Goal: Task Accomplishment & Management: Manage account settings

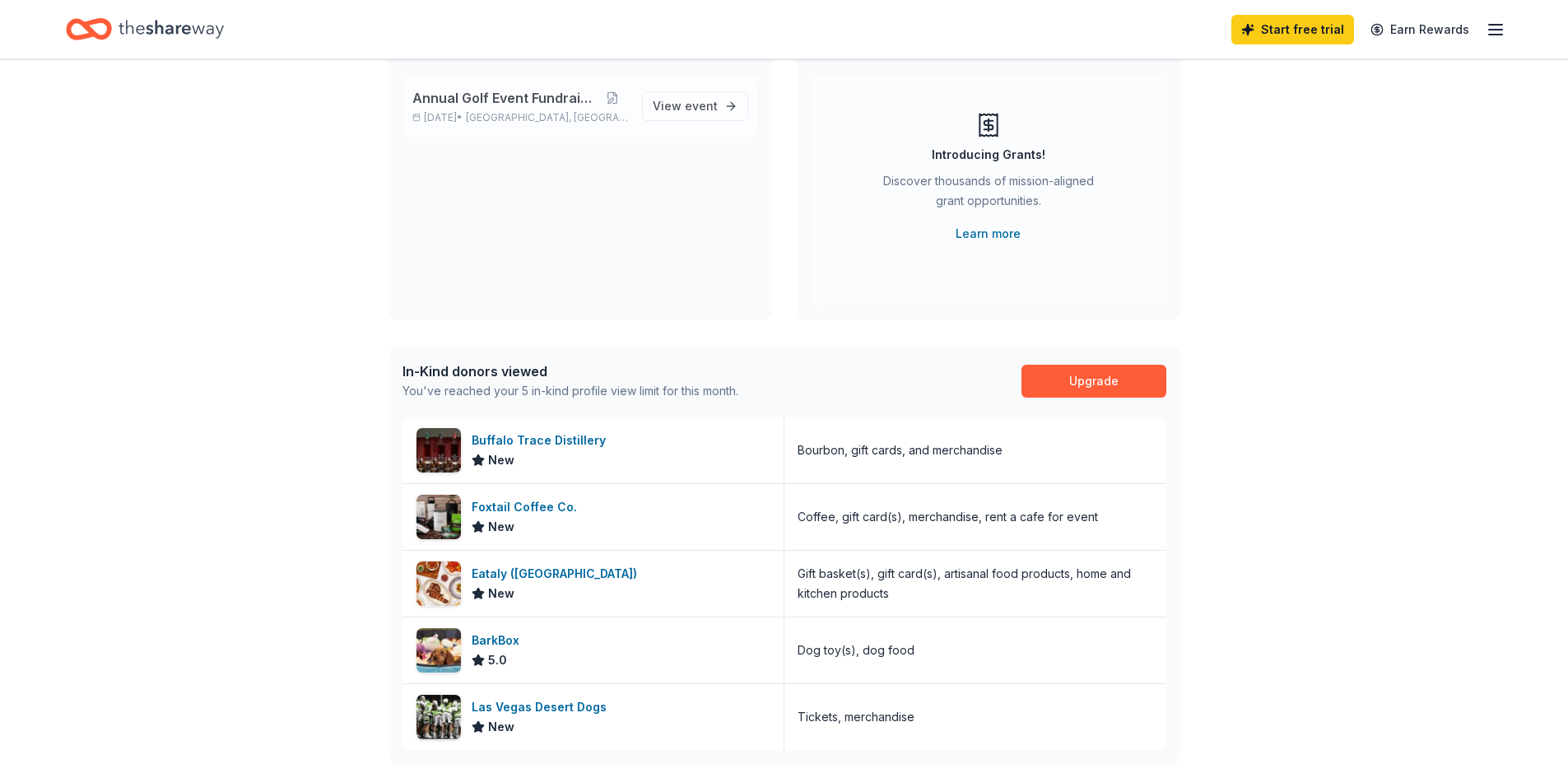
scroll to position [165, 0]
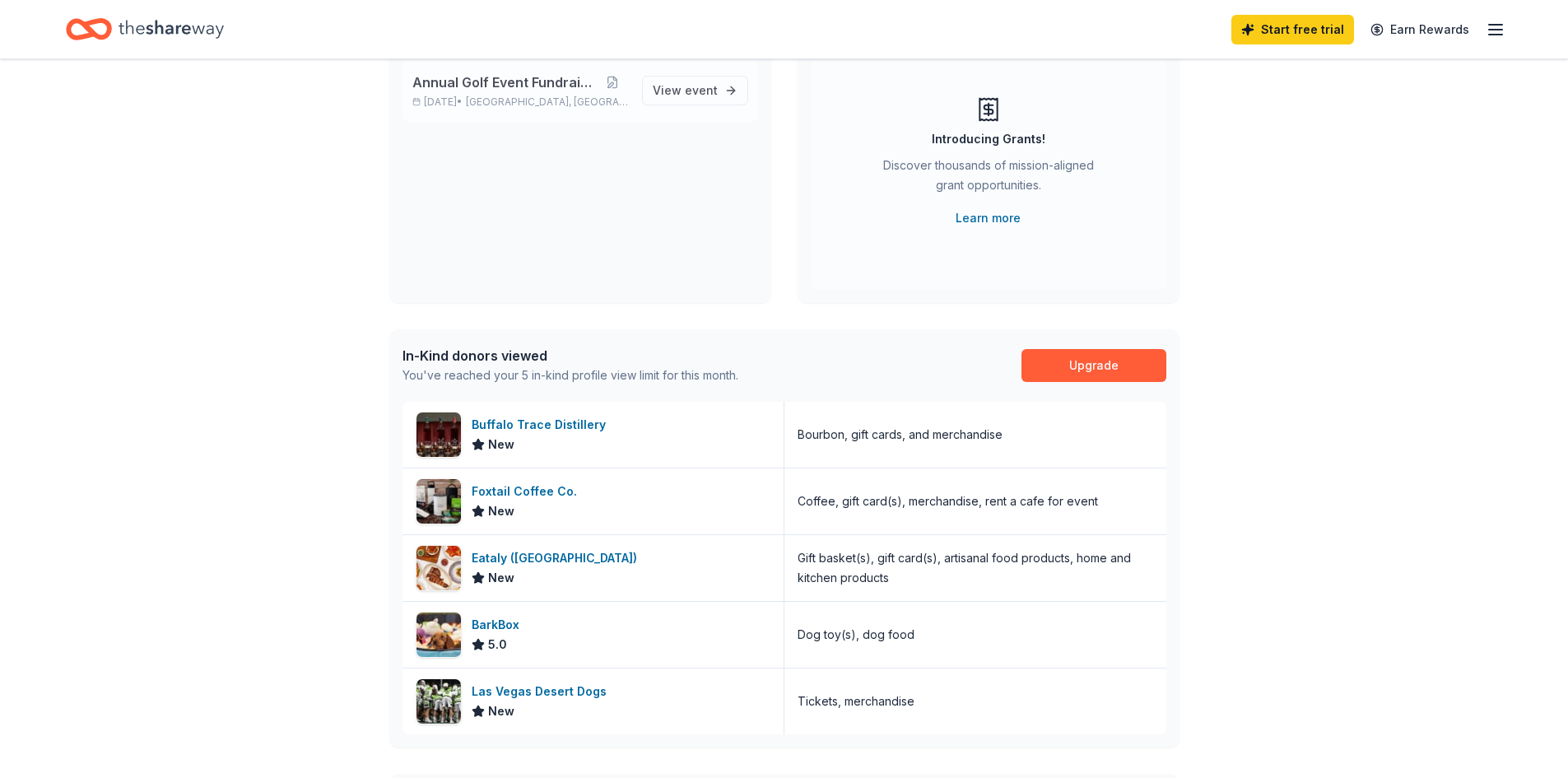
click at [551, 80] on span "Annual Golf Event Fundraiser" at bounding box center [504, 82] width 184 height 19
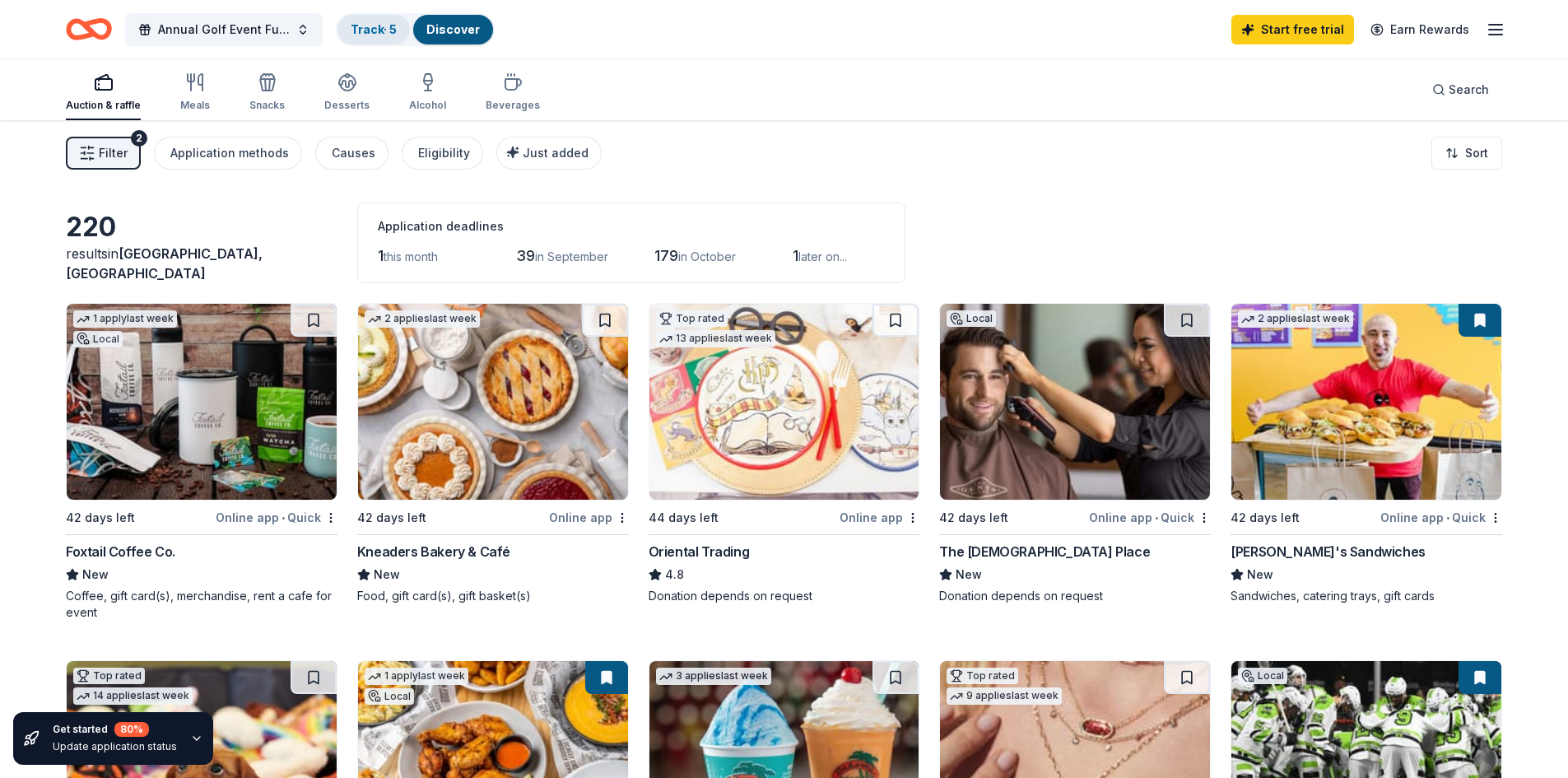
click at [380, 25] on link "Track · 5" at bounding box center [373, 29] width 46 height 14
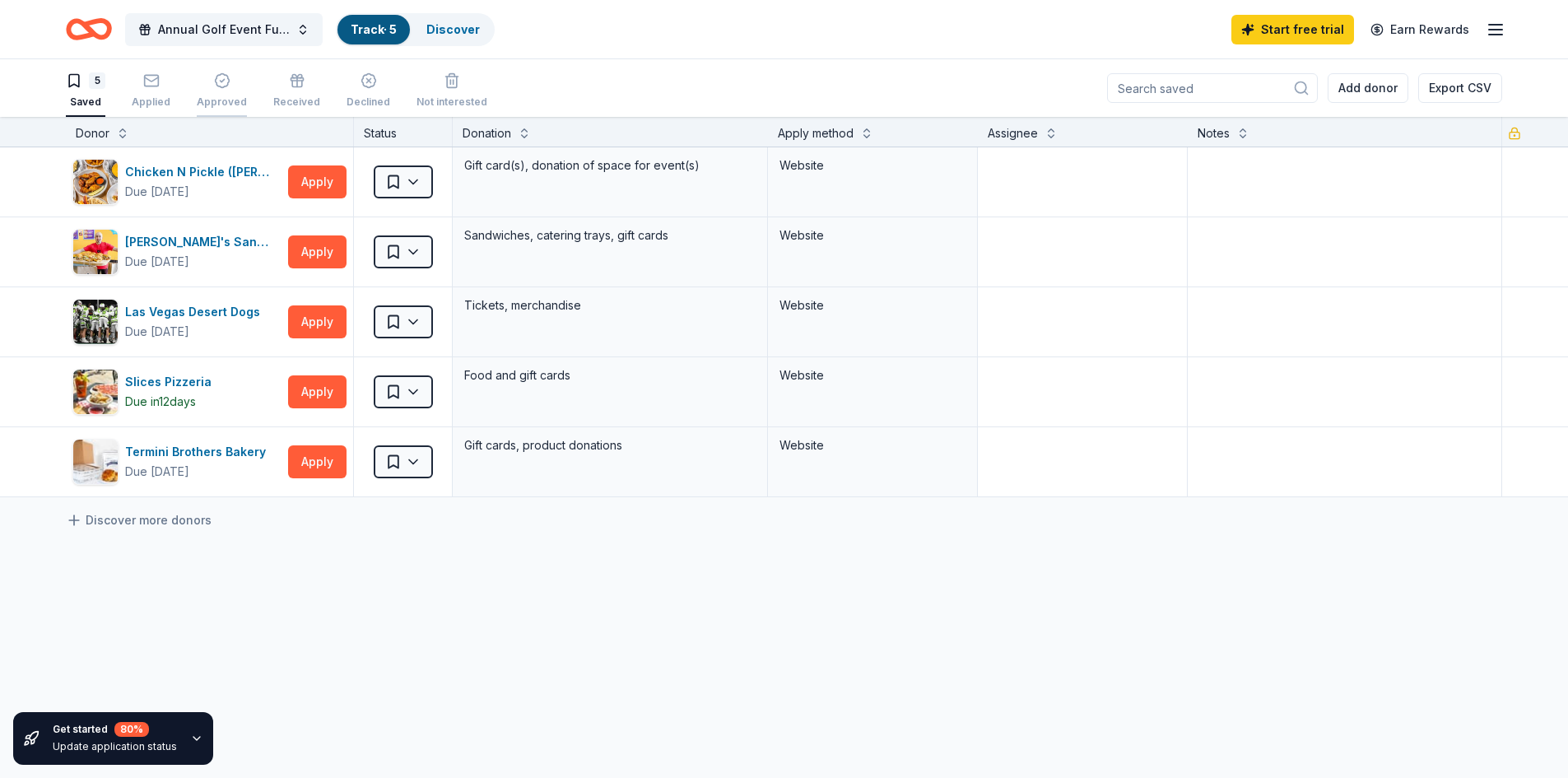
click at [225, 91] on div "Approved" at bounding box center [221, 90] width 50 height 36
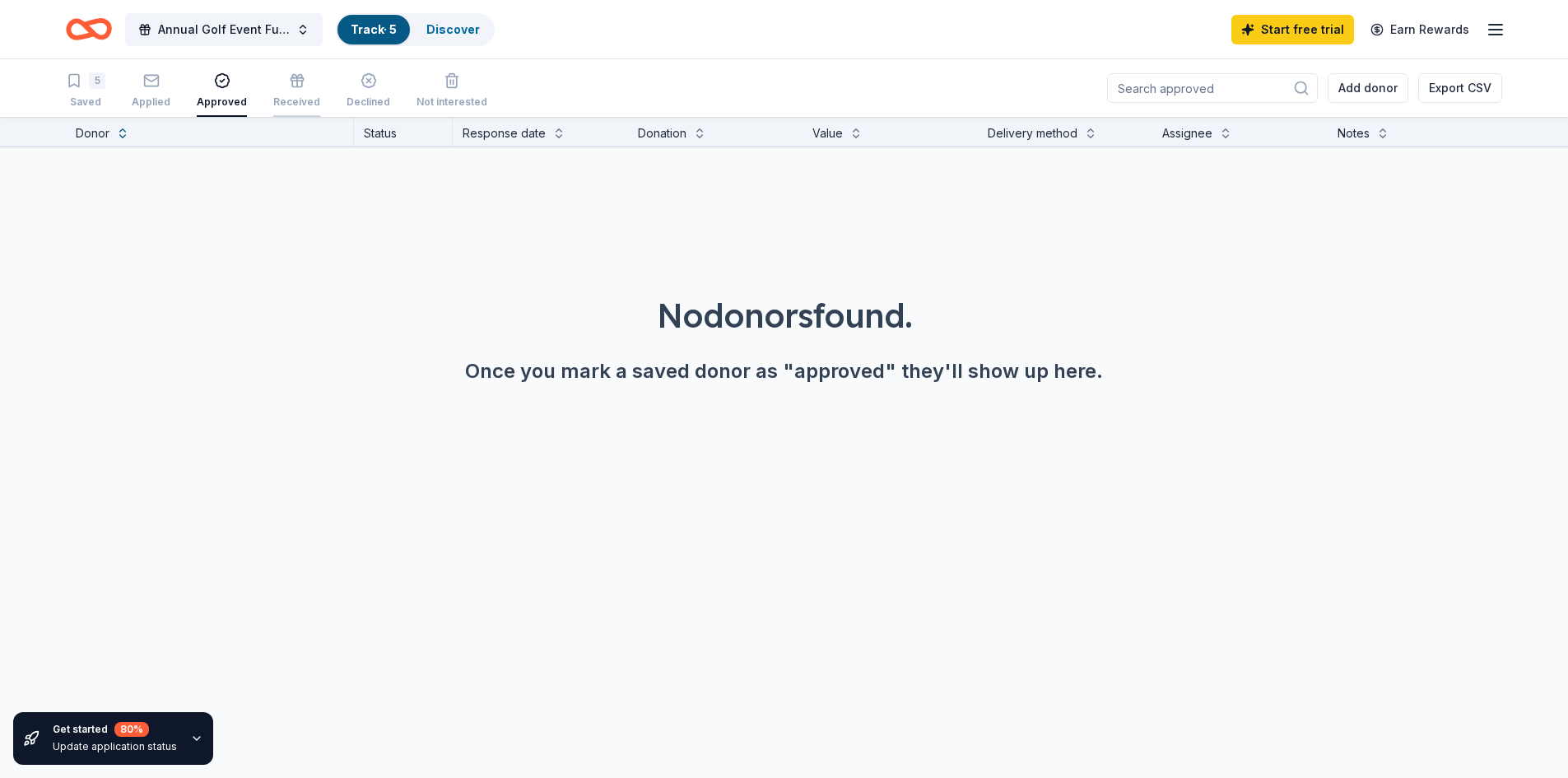
click at [288, 101] on div "Received" at bounding box center [297, 102] width 47 height 14
click at [269, 31] on span "Annual Golf Event Fundraiser" at bounding box center [224, 29] width 132 height 19
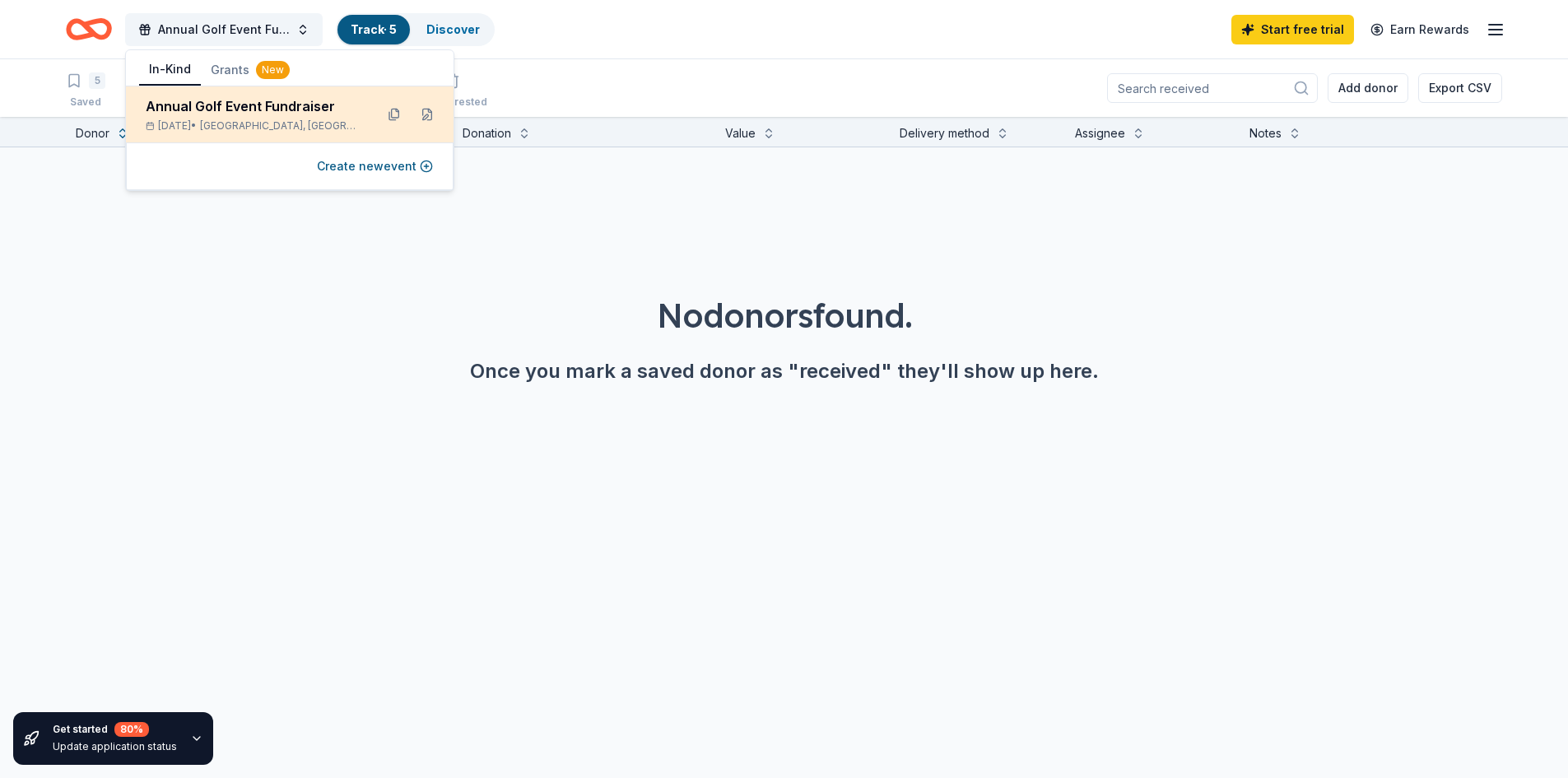
click at [230, 116] on div "Annual Golf Event Fundraiser" at bounding box center [253, 106] width 215 height 19
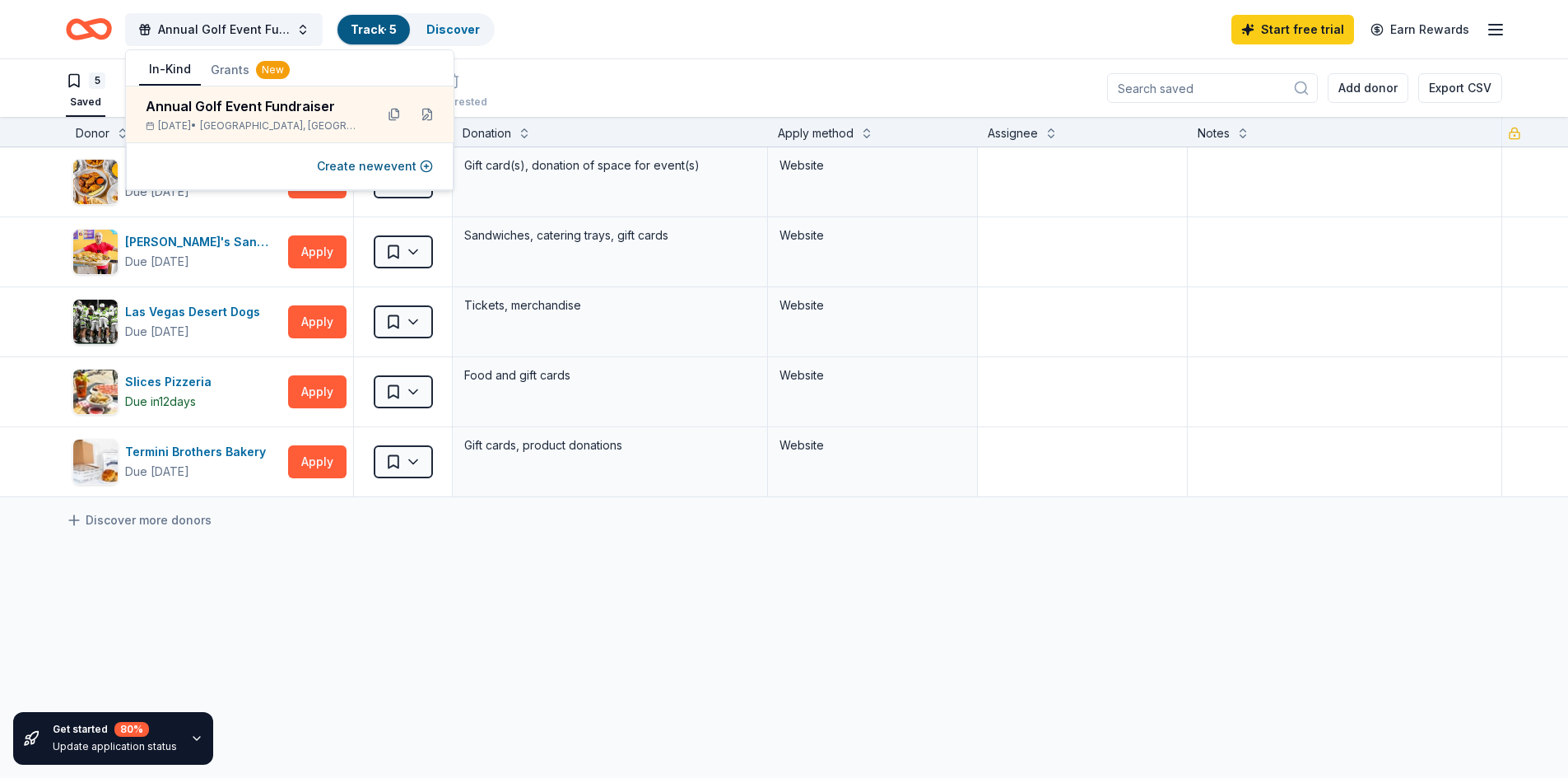
click at [1493, 28] on icon "button" at bounding box center [1495, 29] width 19 height 19
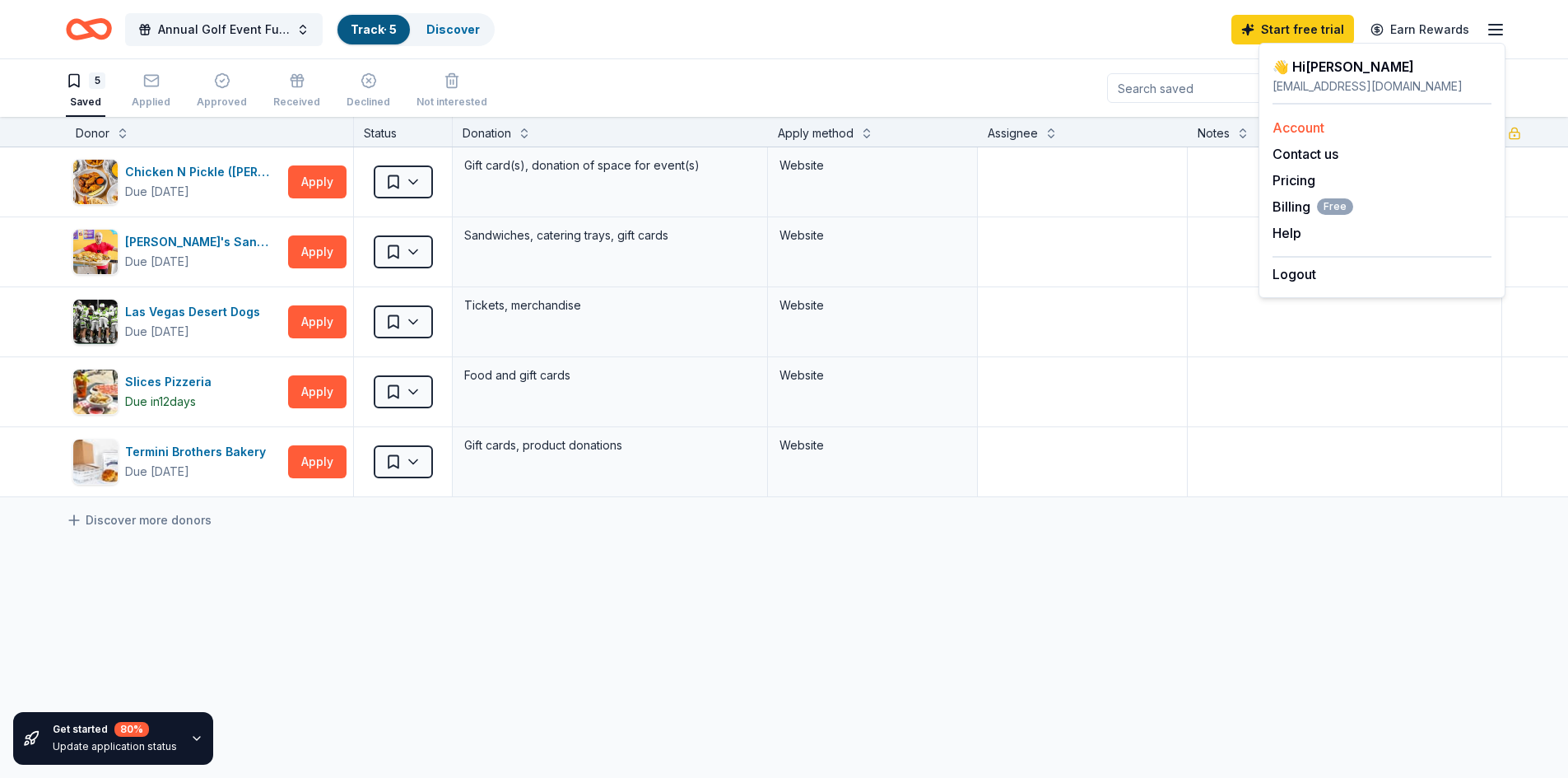
click at [1318, 126] on link "Account" at bounding box center [1298, 128] width 52 height 17
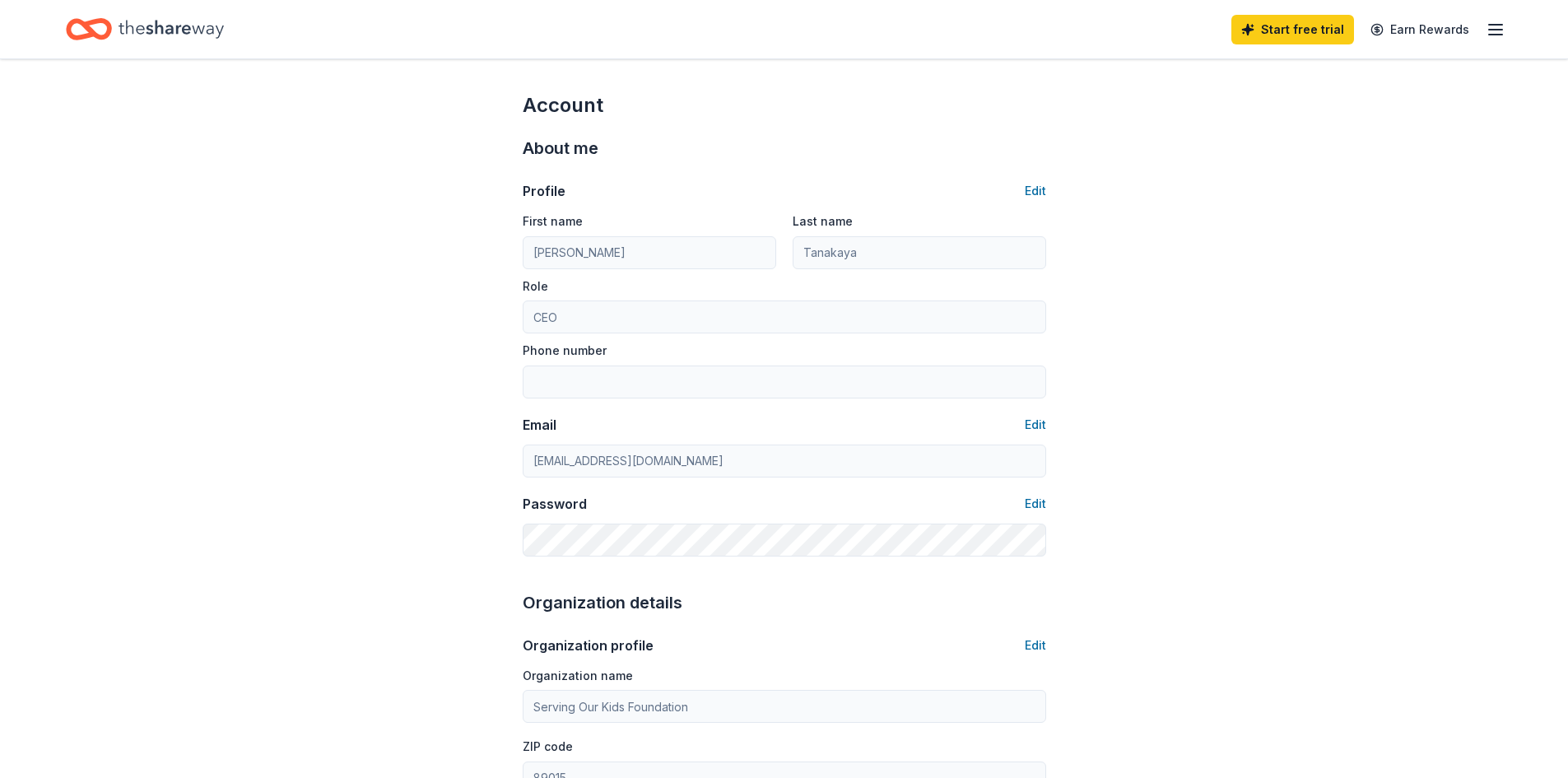
click at [1500, 27] on icon "button" at bounding box center [1495, 29] width 19 height 19
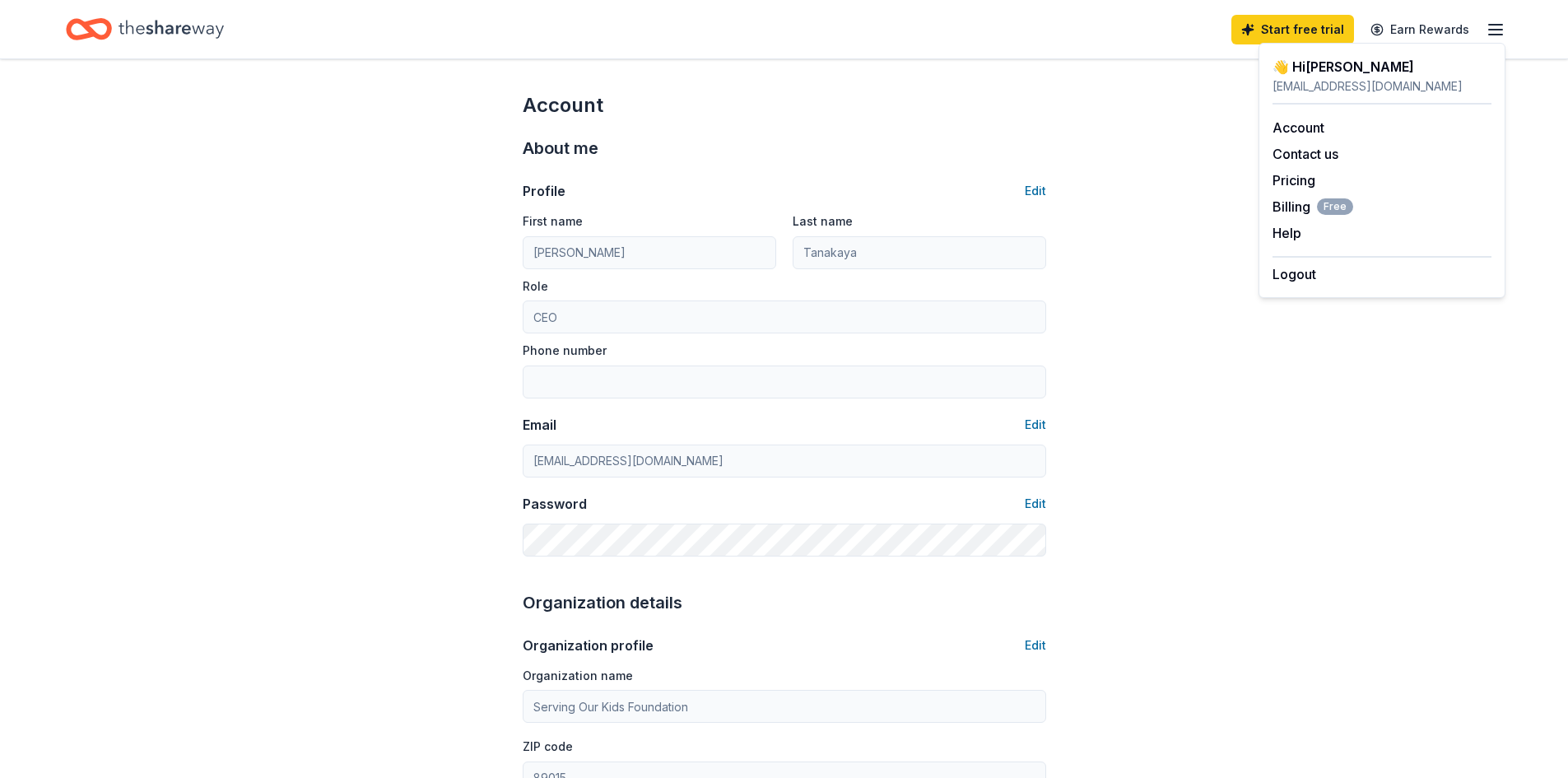
click at [1308, 75] on div "👋 Hi Laurie" at bounding box center [1381, 66] width 219 height 19
click at [1311, 72] on div "👋 Hi Laurie" at bounding box center [1381, 66] width 219 height 19
click at [1321, 95] on div "lauriet@servingourkids.org" at bounding box center [1381, 86] width 219 height 19
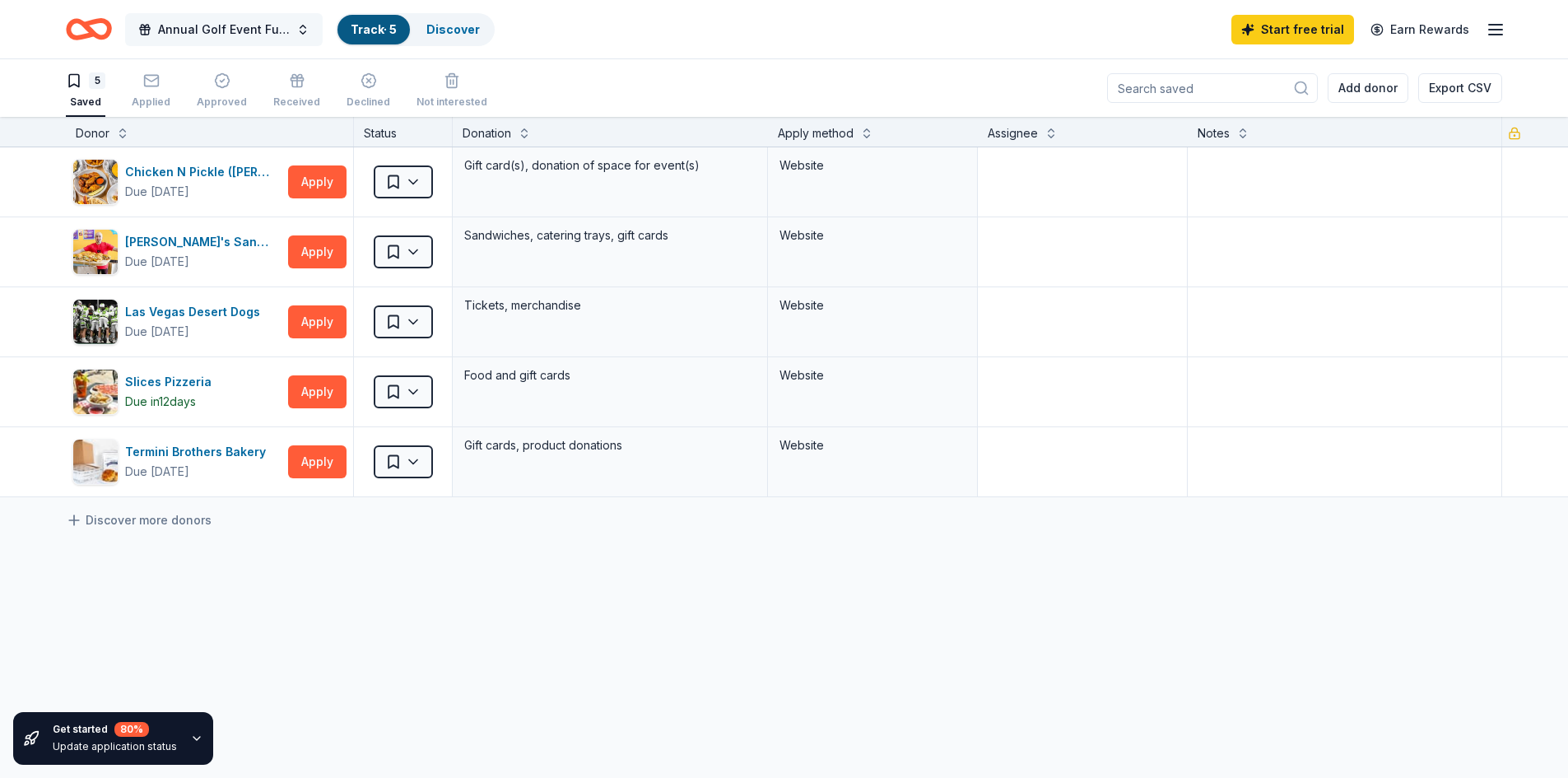
click at [230, 29] on span "Annual Golf Event Fundraiser" at bounding box center [224, 29] width 132 height 19
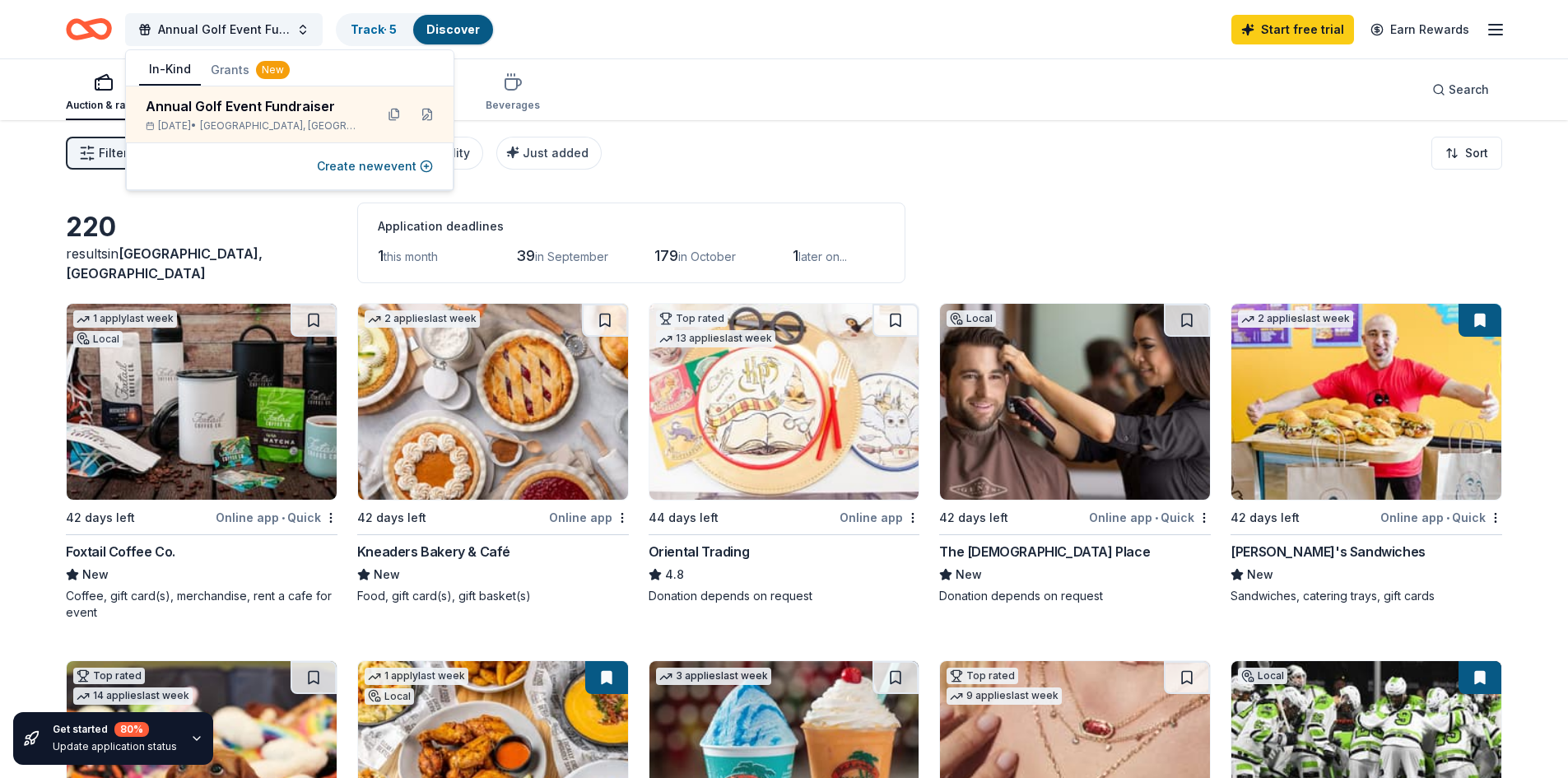
click at [665, 177] on div "Filter 2 Application methods Causes Eligibility Just added Sort" at bounding box center [784, 153] width 1568 height 66
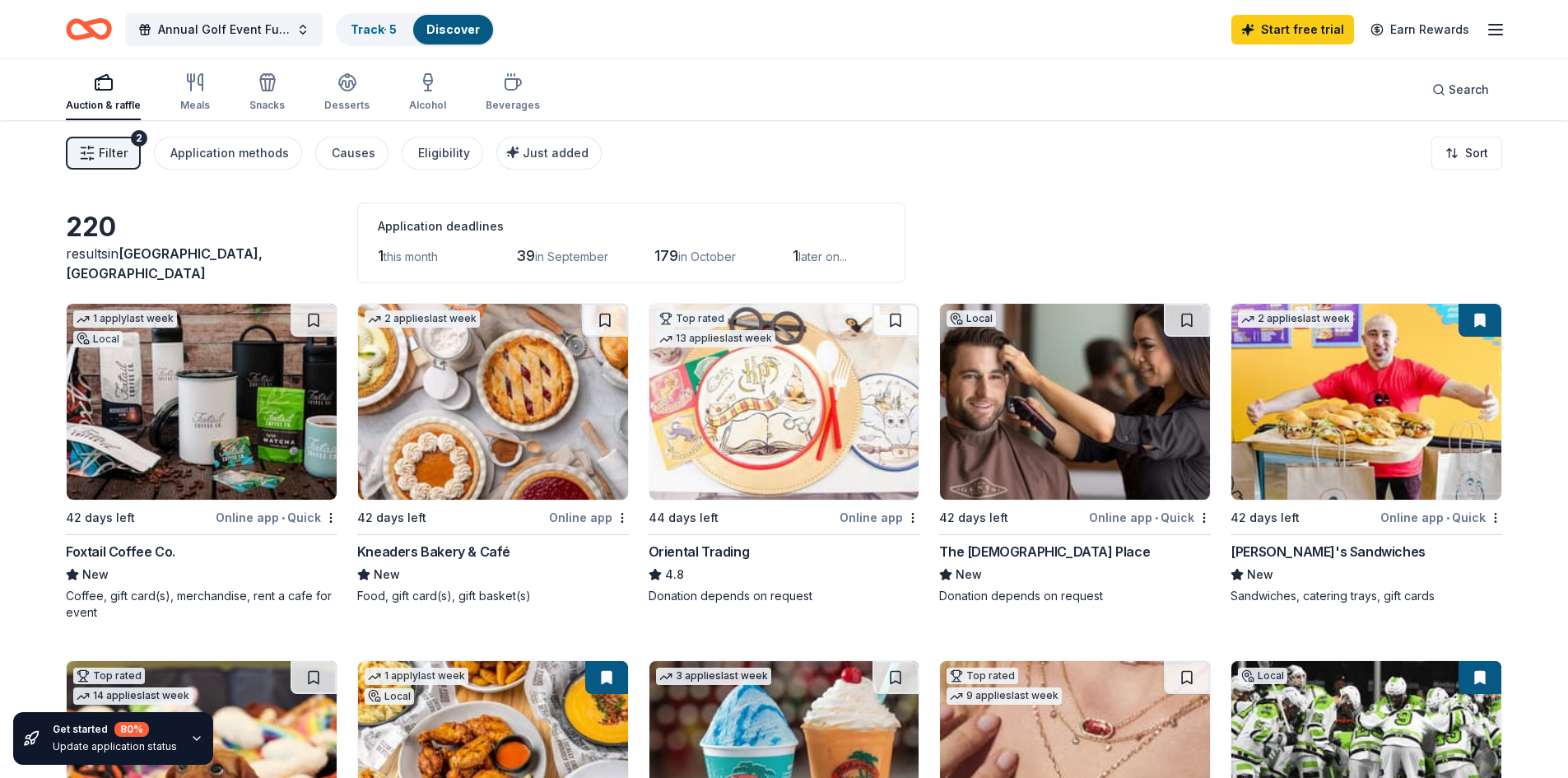
click at [94, 106] on div "Auction & raffle" at bounding box center [103, 106] width 75 height 14
click at [92, 148] on line "button" at bounding box center [91, 148] width 5 height 0
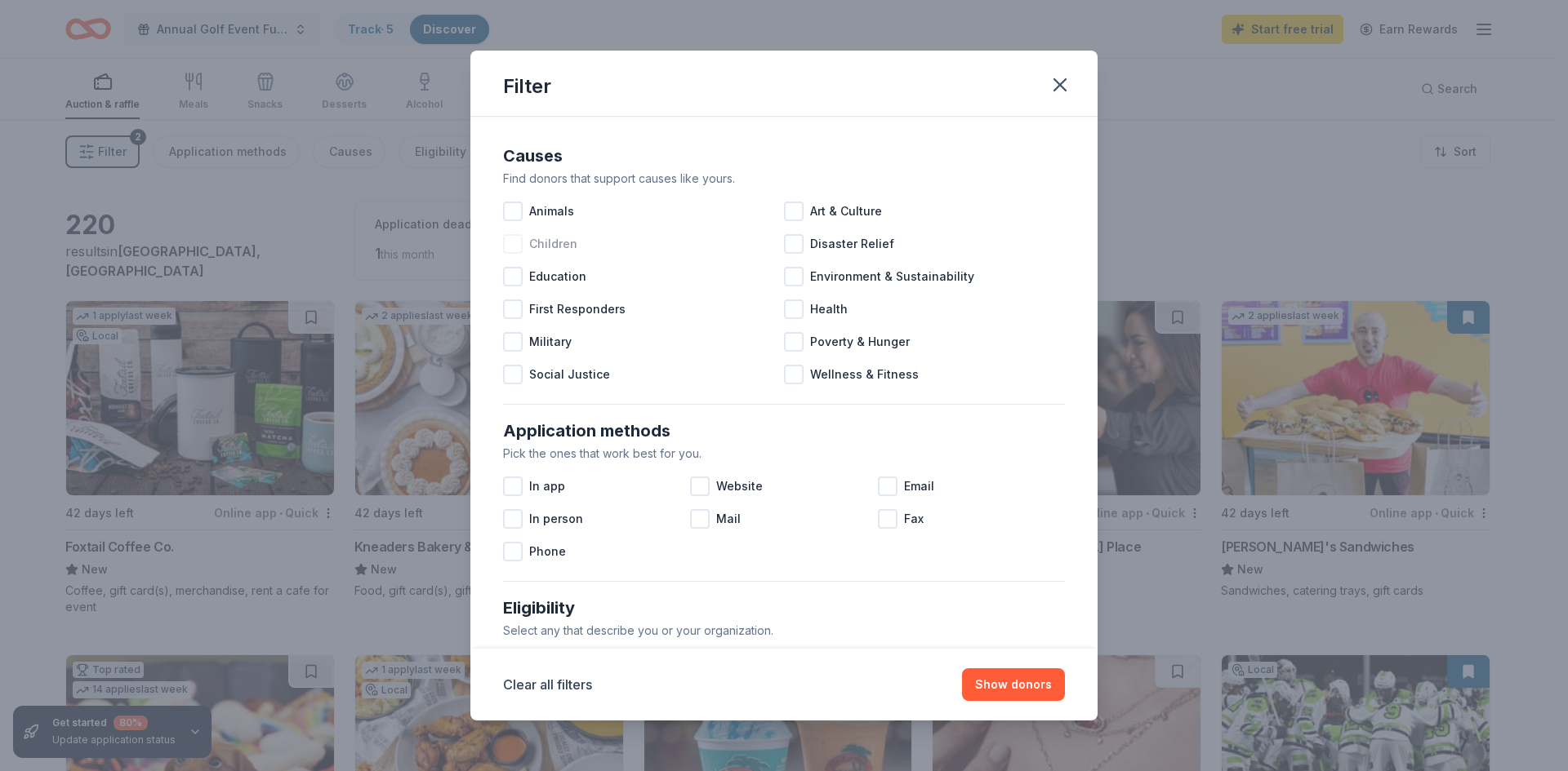
click at [511, 249] on div at bounding box center [513, 244] width 19 height 19
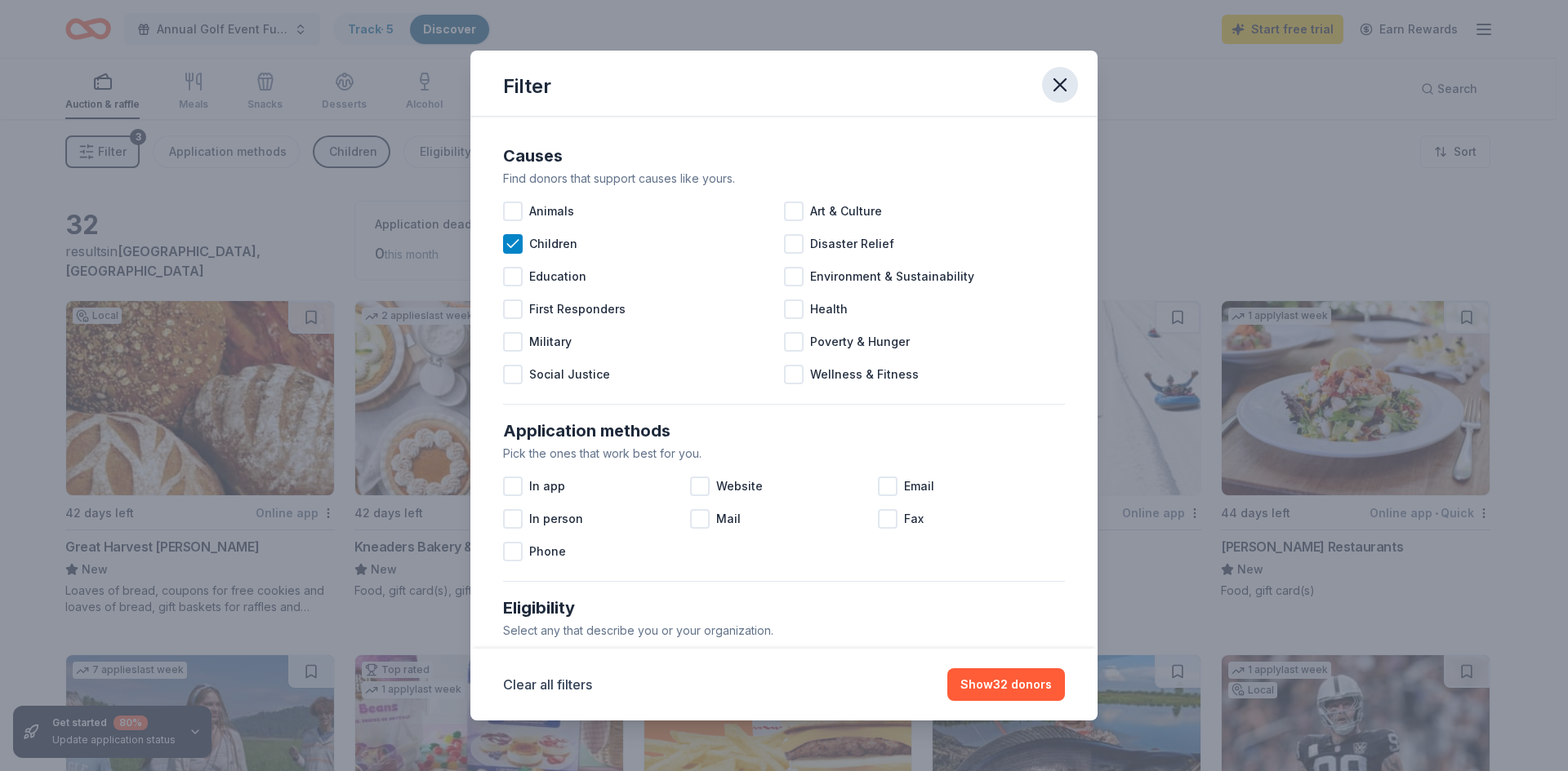
click at [1061, 84] on icon "button" at bounding box center [1060, 85] width 12 height 12
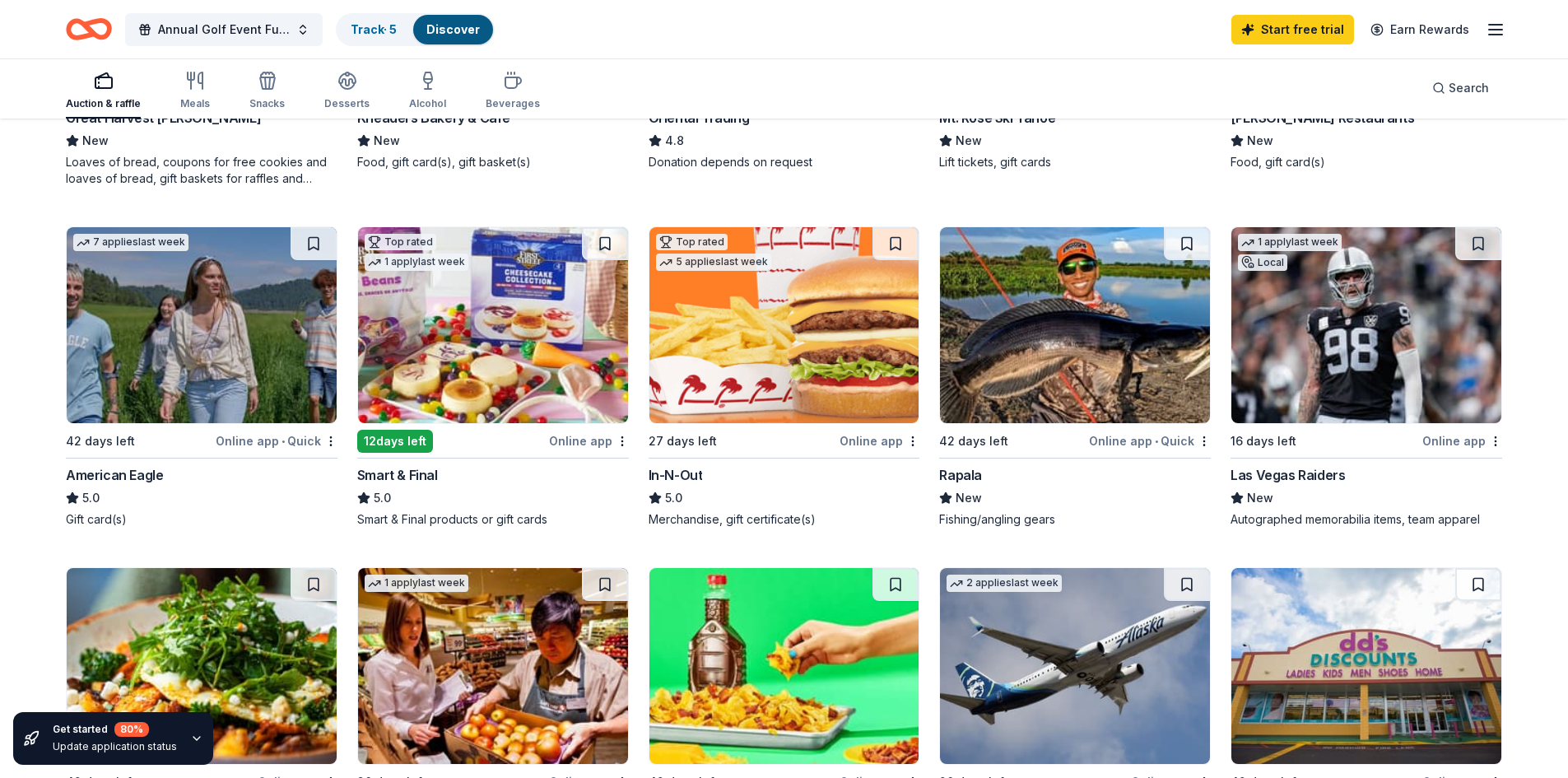
scroll to position [429, 0]
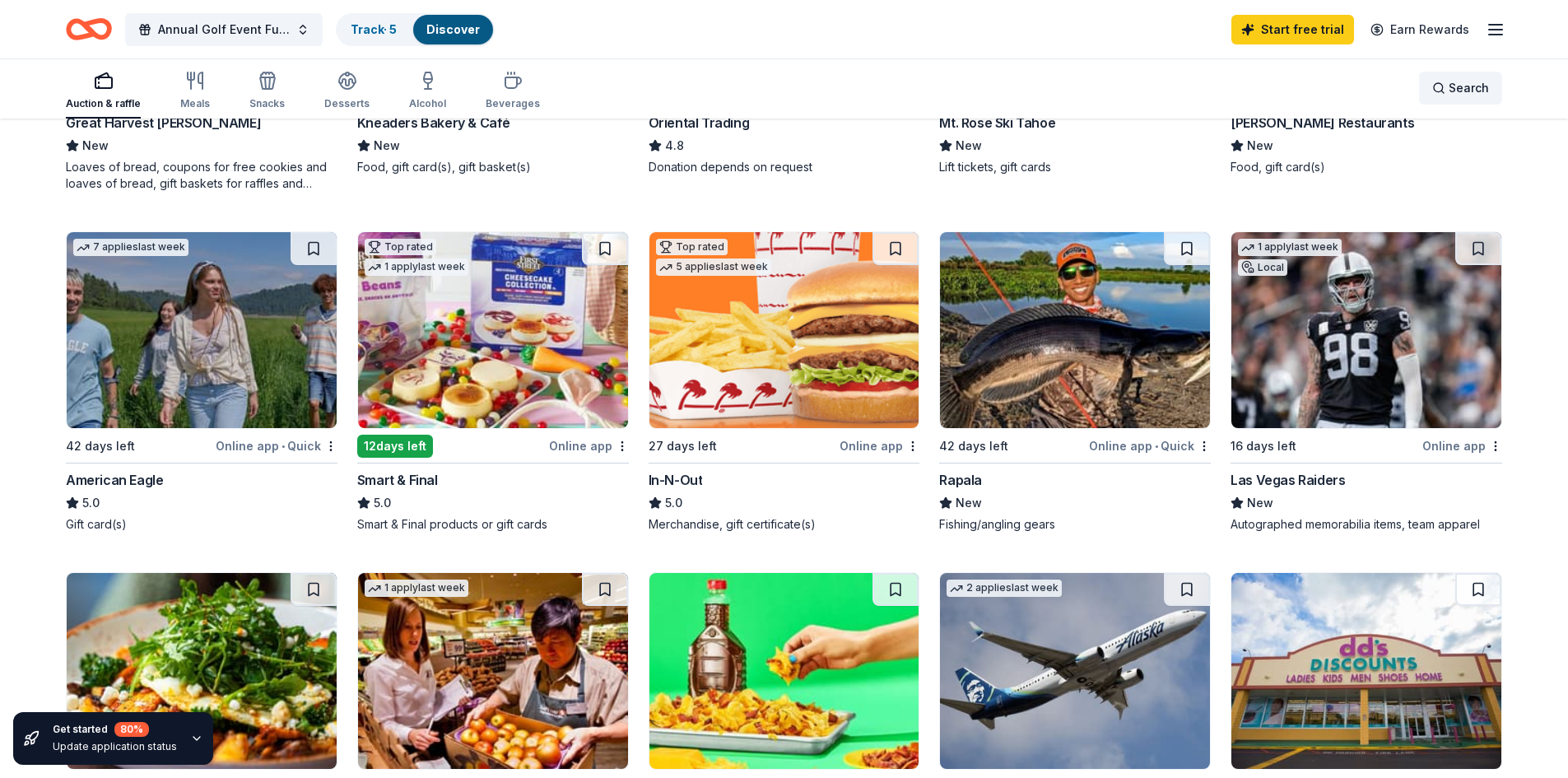
click at [1479, 93] on span "Search" at bounding box center [1469, 88] width 41 height 19
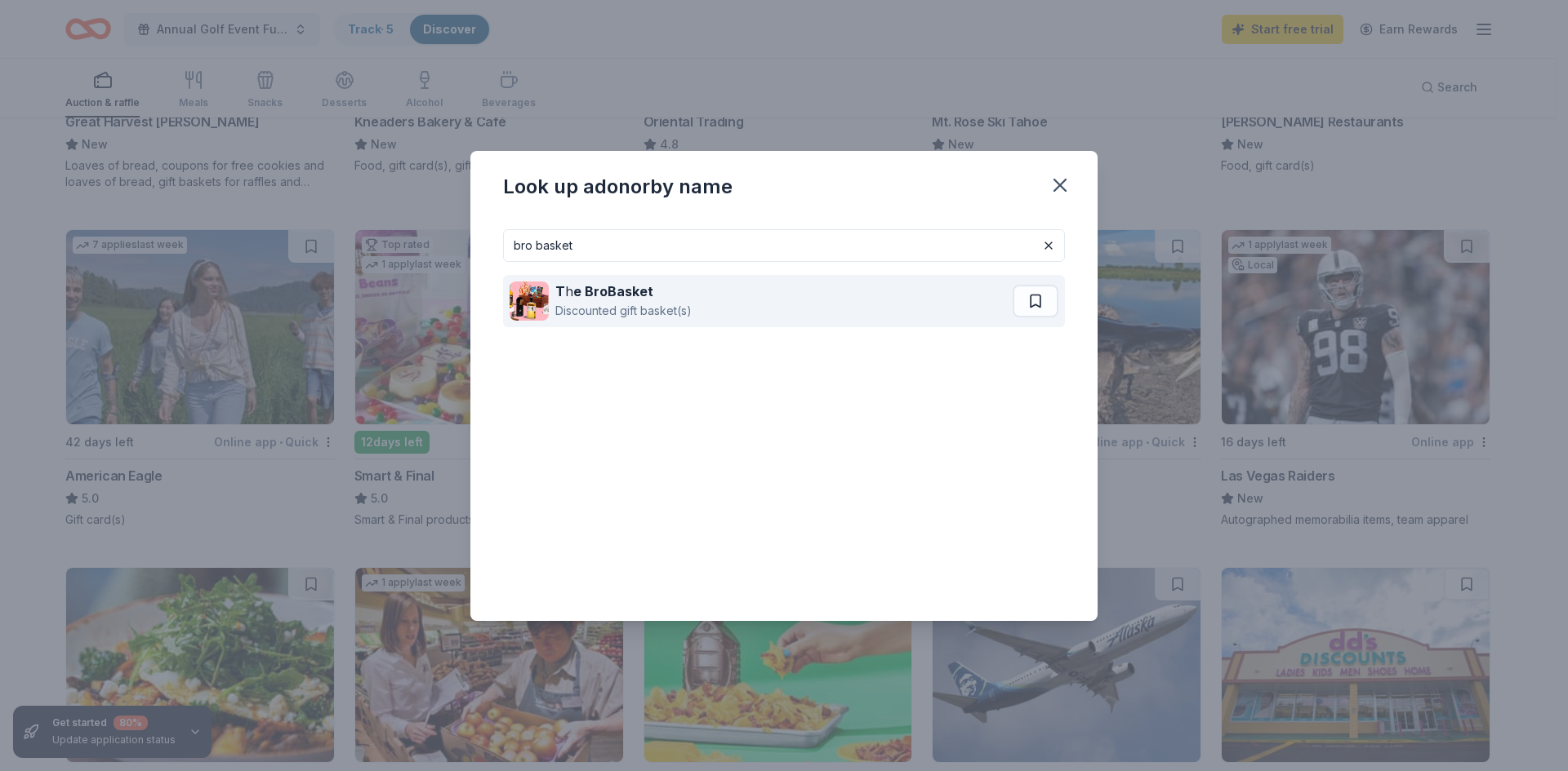
type input "bro basket"
click at [575, 284] on strong "e BroBasket" at bounding box center [613, 291] width 80 height 17
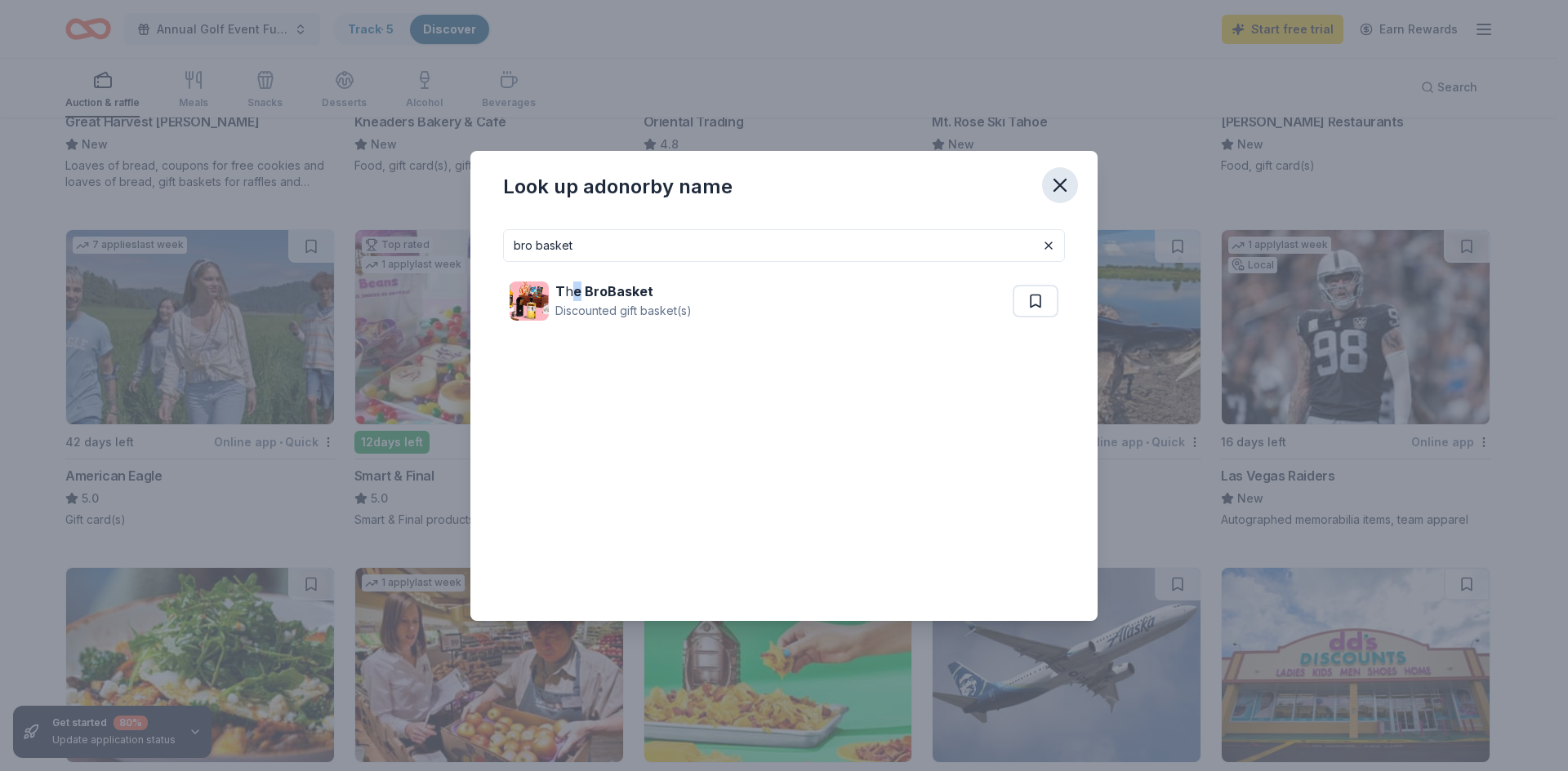
click at [1056, 180] on icon "button" at bounding box center [1060, 186] width 12 height 12
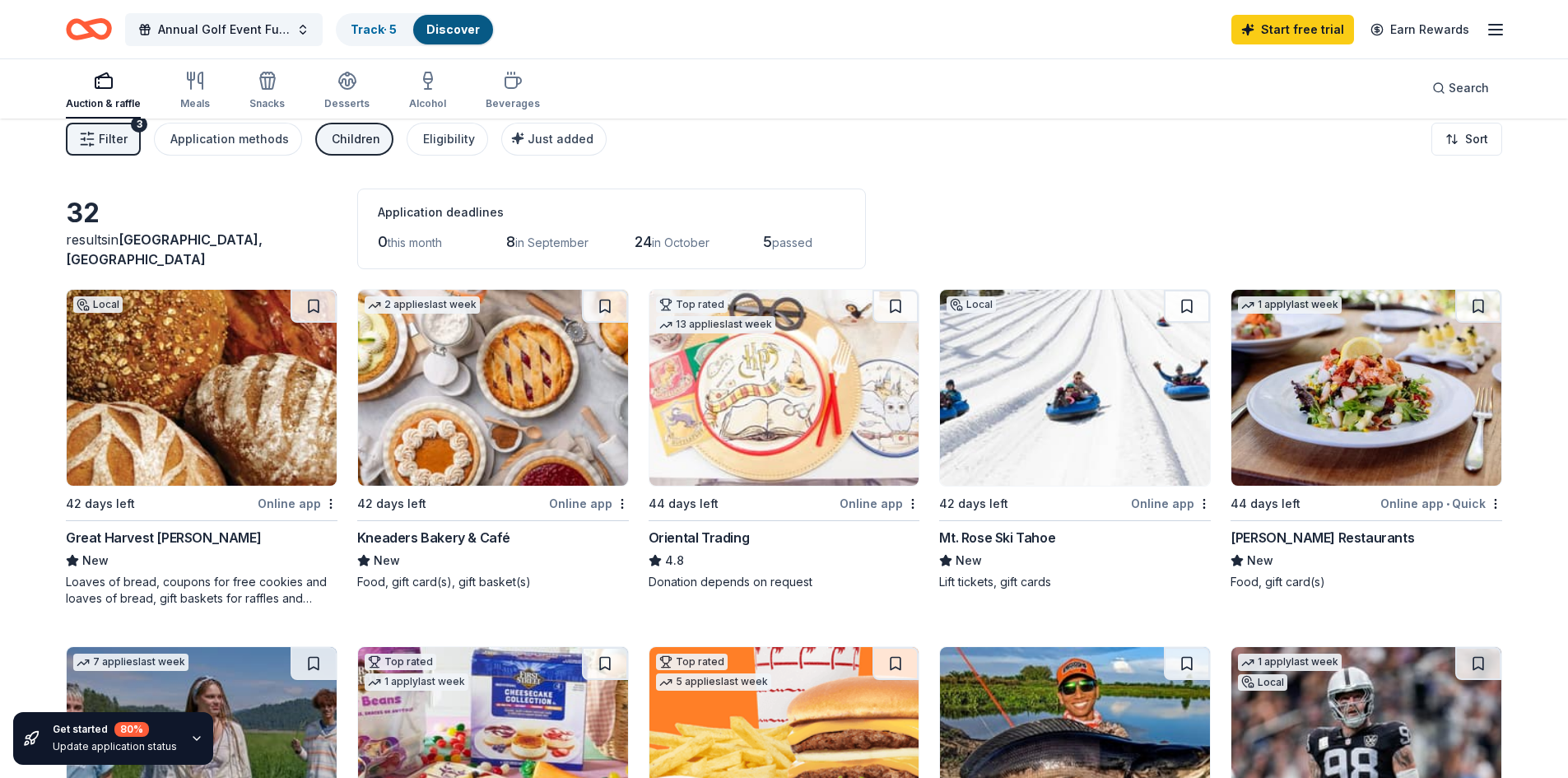
scroll to position [0, 0]
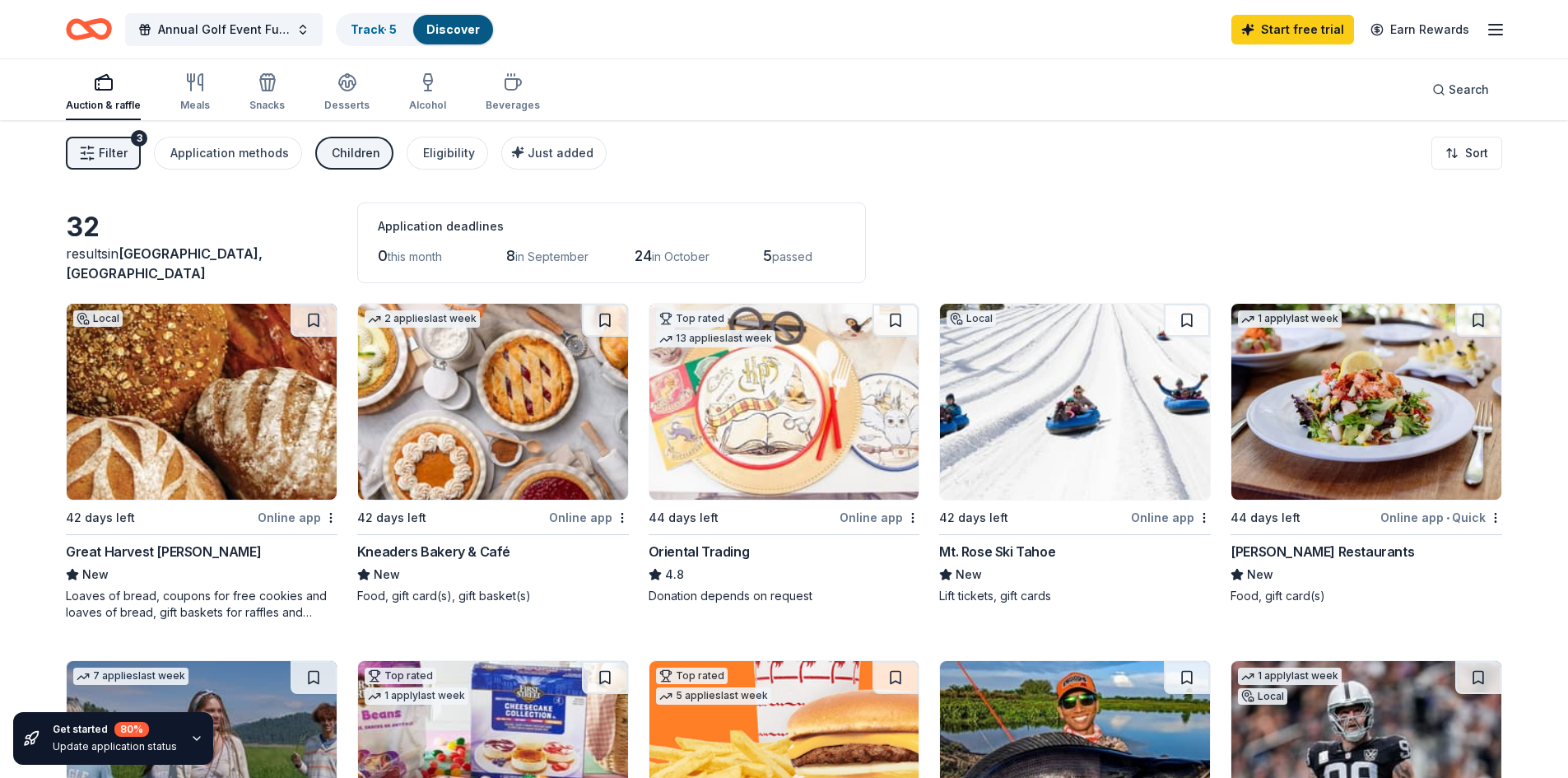
click at [562, 257] on span "in September" at bounding box center [551, 256] width 73 height 14
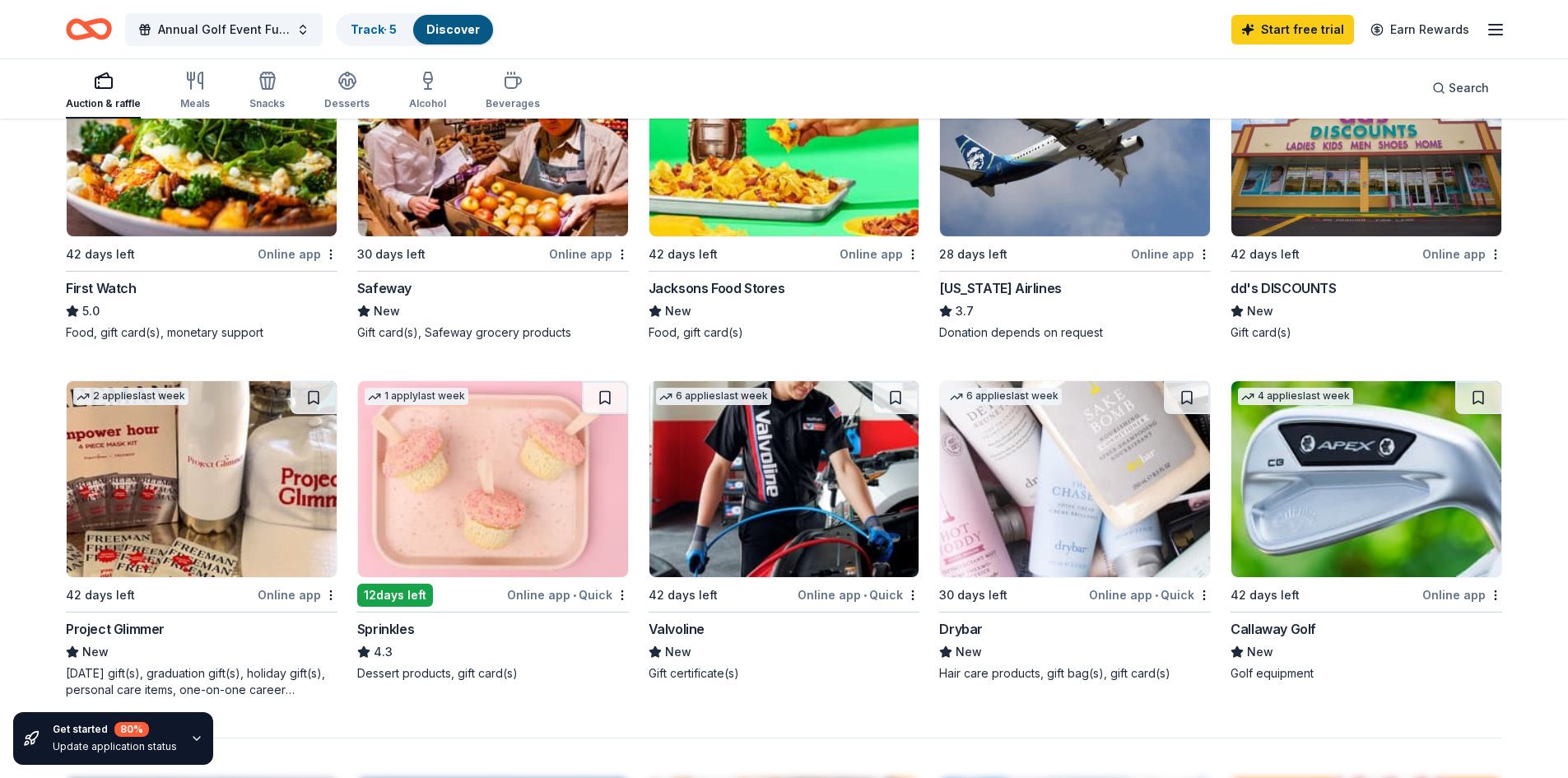
scroll to position [988, 0]
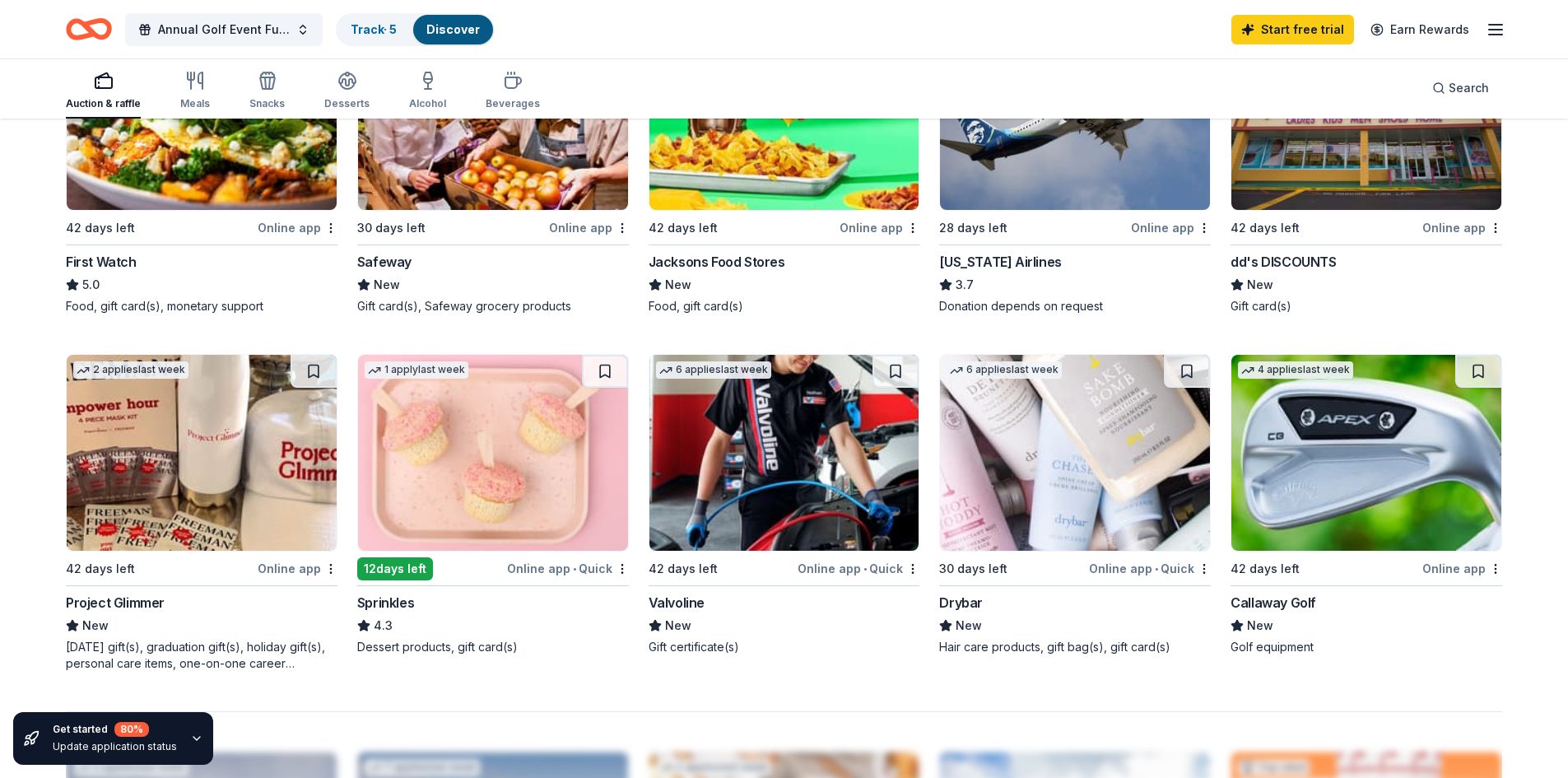
click at [1131, 567] on div "Online app • Quick" at bounding box center [1150, 569] width 122 height 20
click at [1497, 39] on icon "button" at bounding box center [1495, 29] width 19 height 19
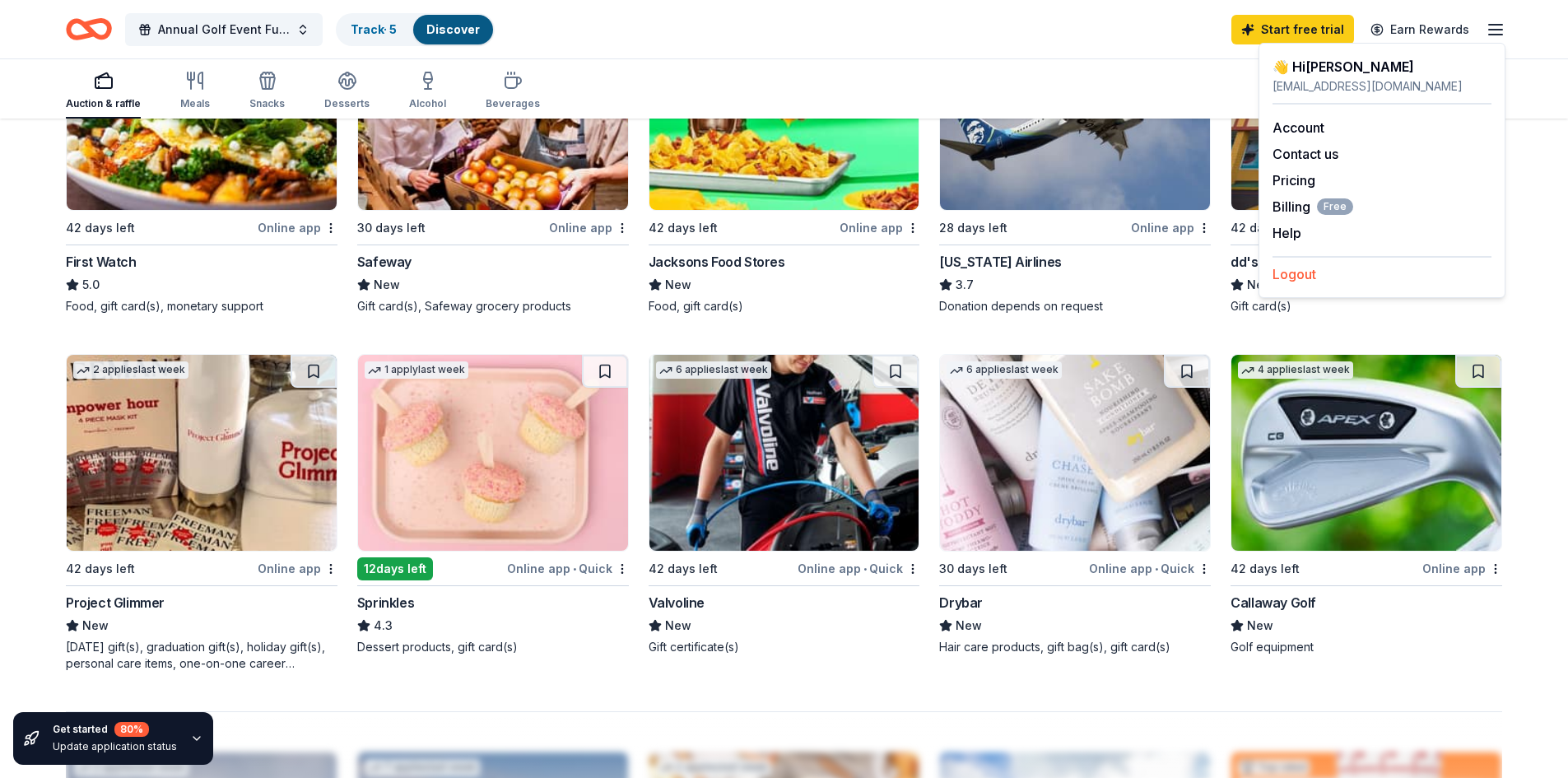
click at [1290, 275] on button "Logout" at bounding box center [1294, 274] width 44 height 19
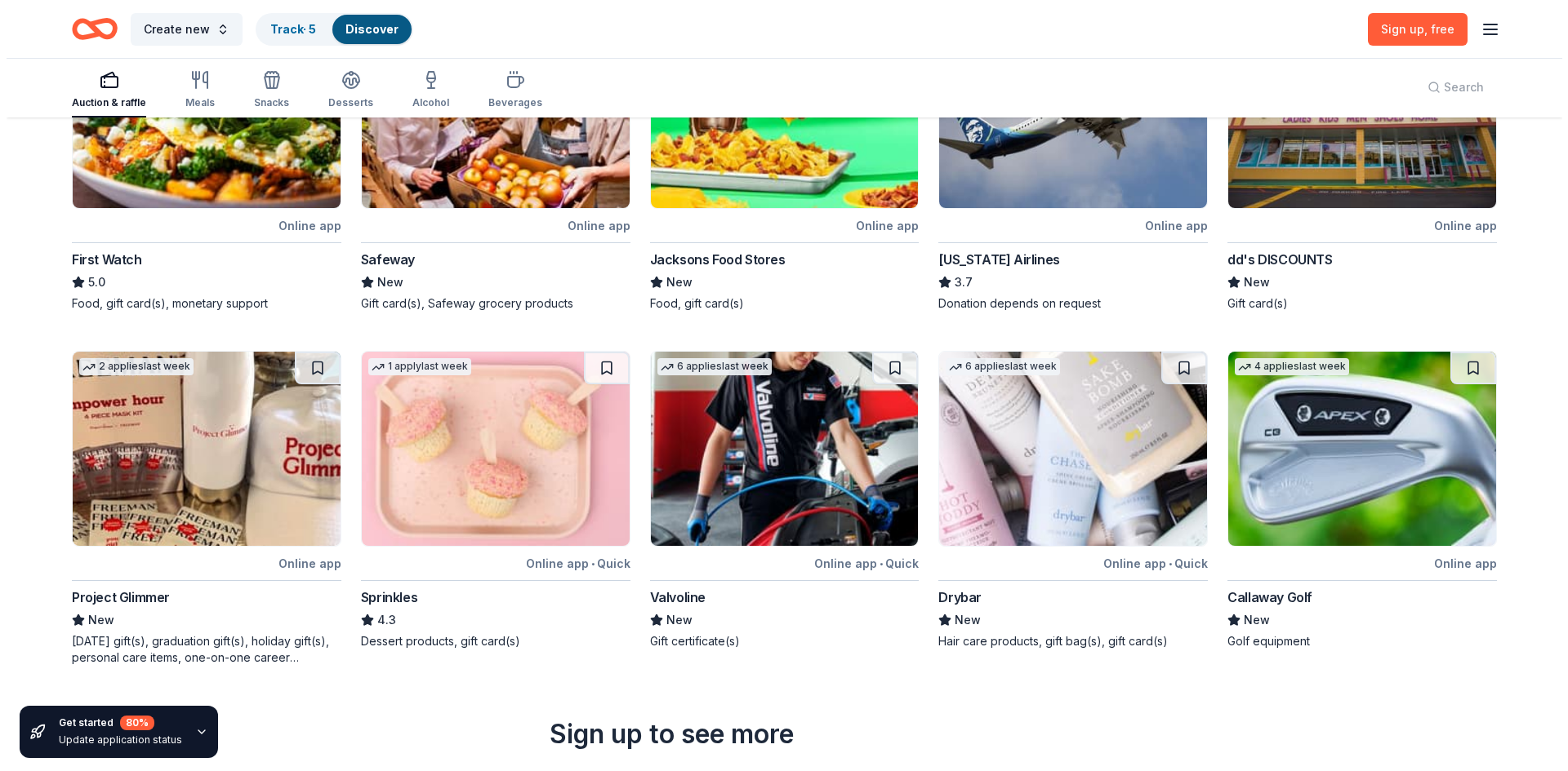
scroll to position [0, 0]
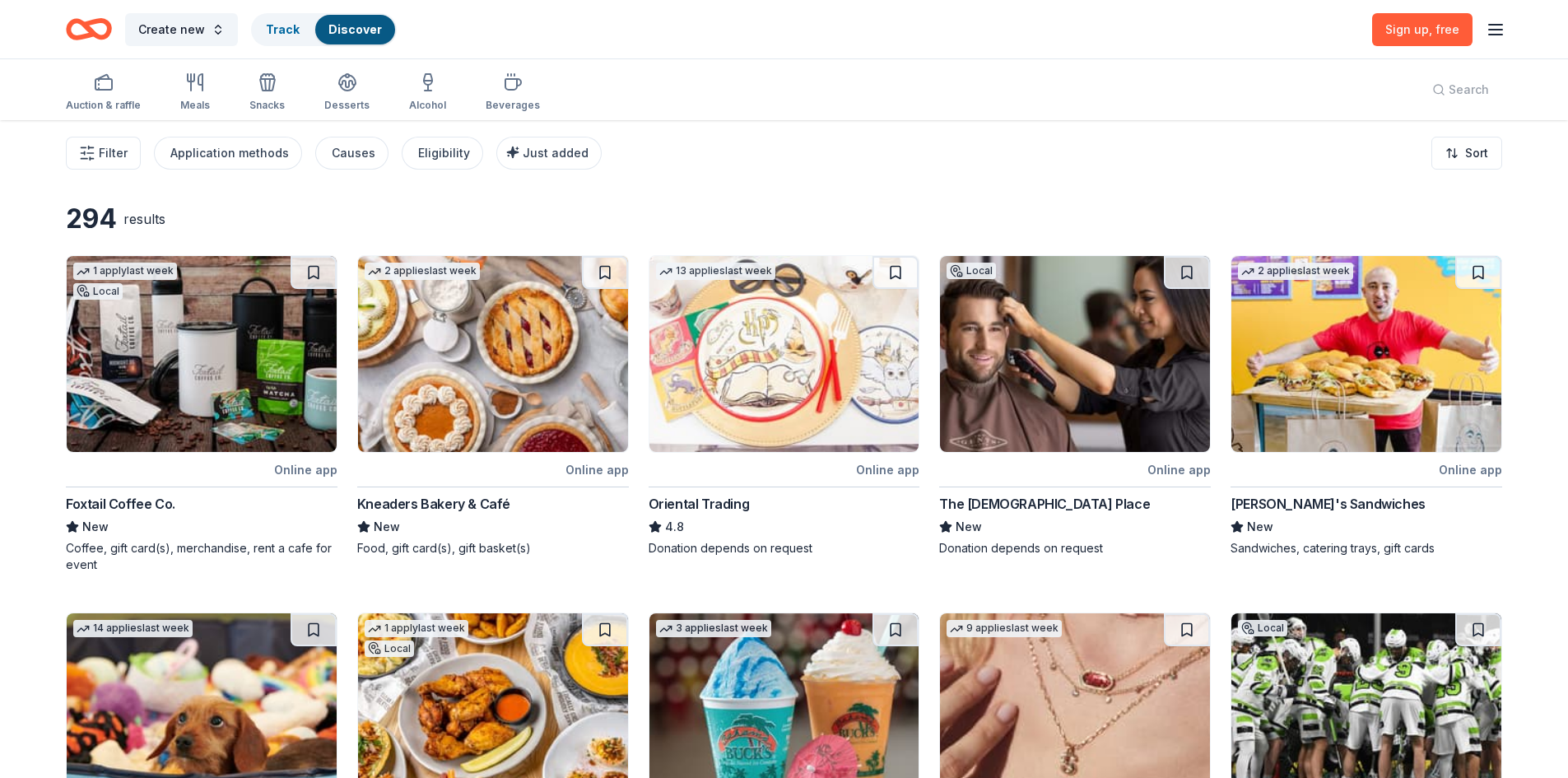
click at [1496, 35] on line "button" at bounding box center [1496, 35] width 14 height 0
click at [1293, 165] on button "Log in" at bounding box center [1291, 160] width 38 height 19
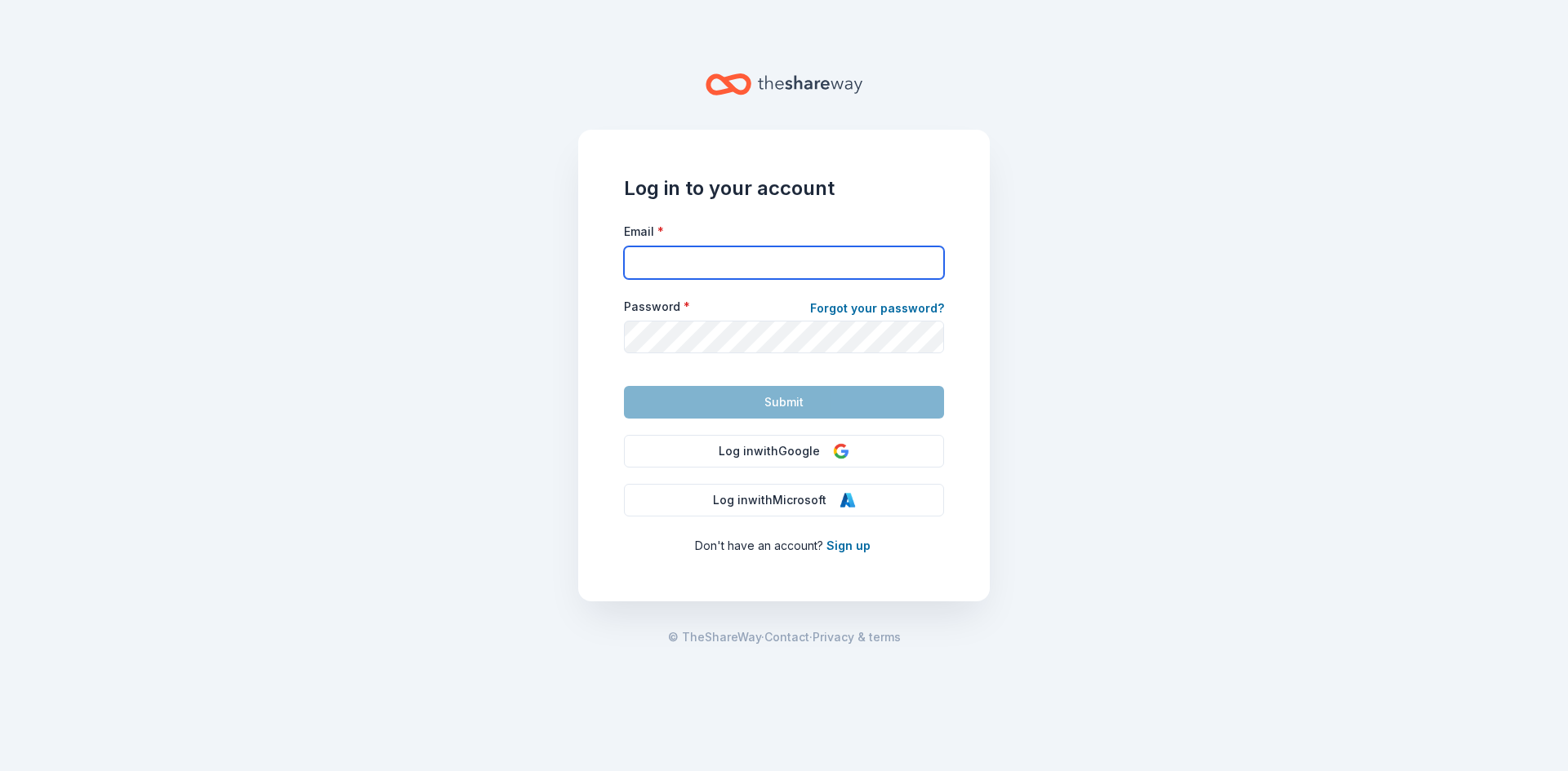
click at [648, 256] on input "Email *" at bounding box center [784, 262] width 320 height 33
type input "s"
paste input "stuart.pompel@pacific-crest.org"
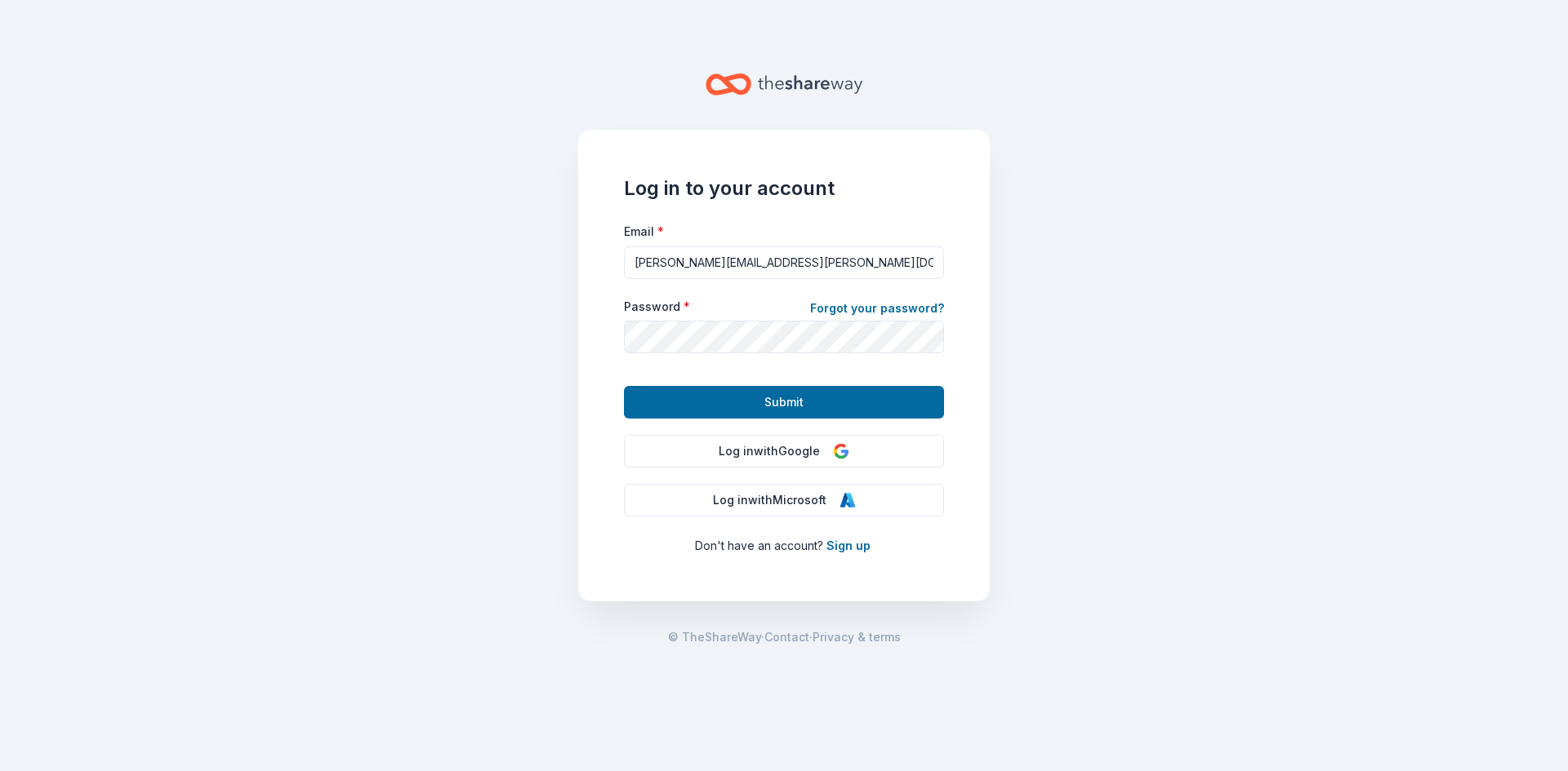
click at [736, 404] on button "Submit" at bounding box center [784, 402] width 320 height 33
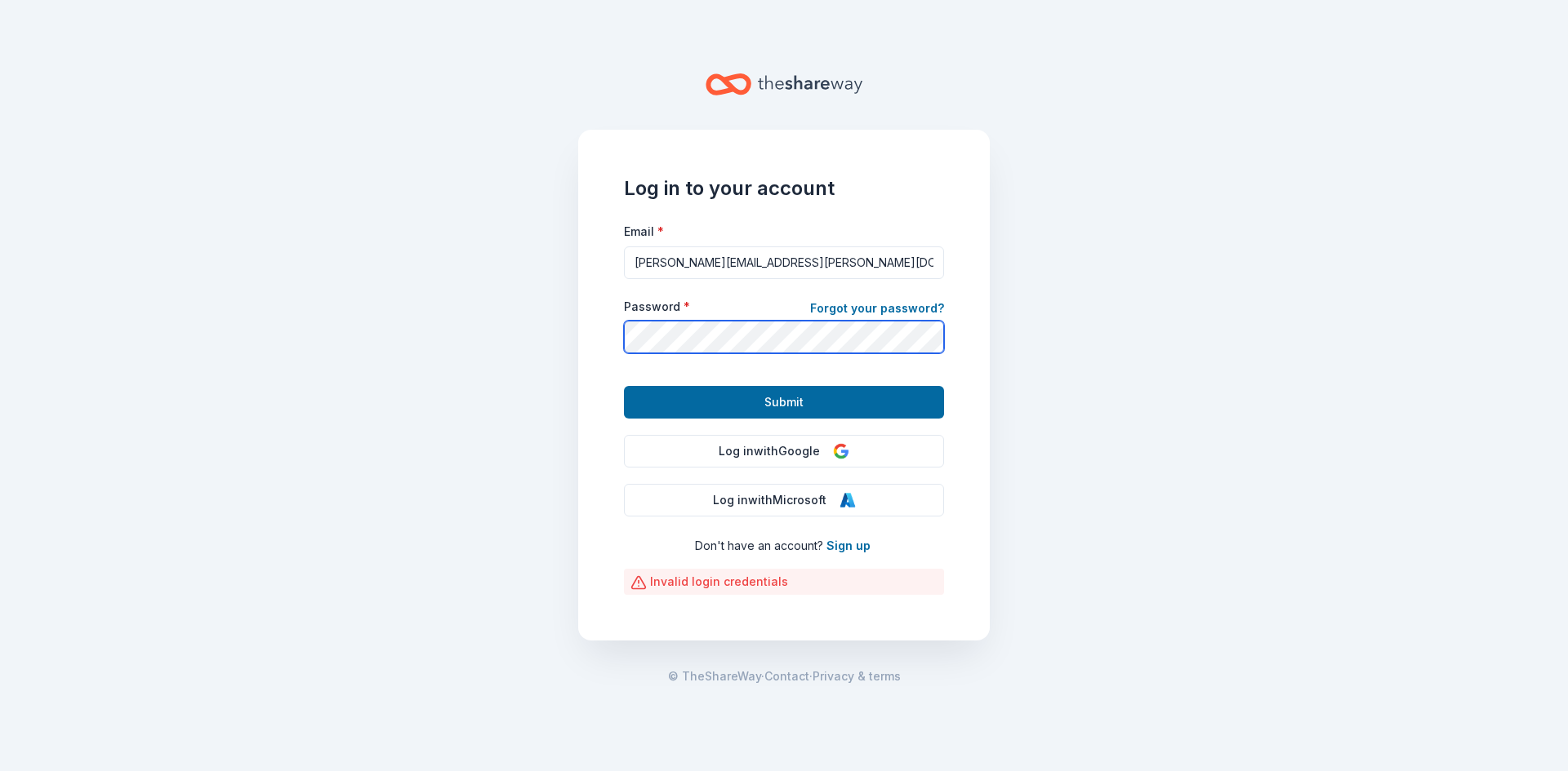
click at [557, 362] on main "Log in to your account Email * stuart.pompel@pacific-crest.org Password * Forgo…" at bounding box center [784, 385] width 1568 height 771
click at [624, 386] on button "Submit" at bounding box center [784, 402] width 320 height 33
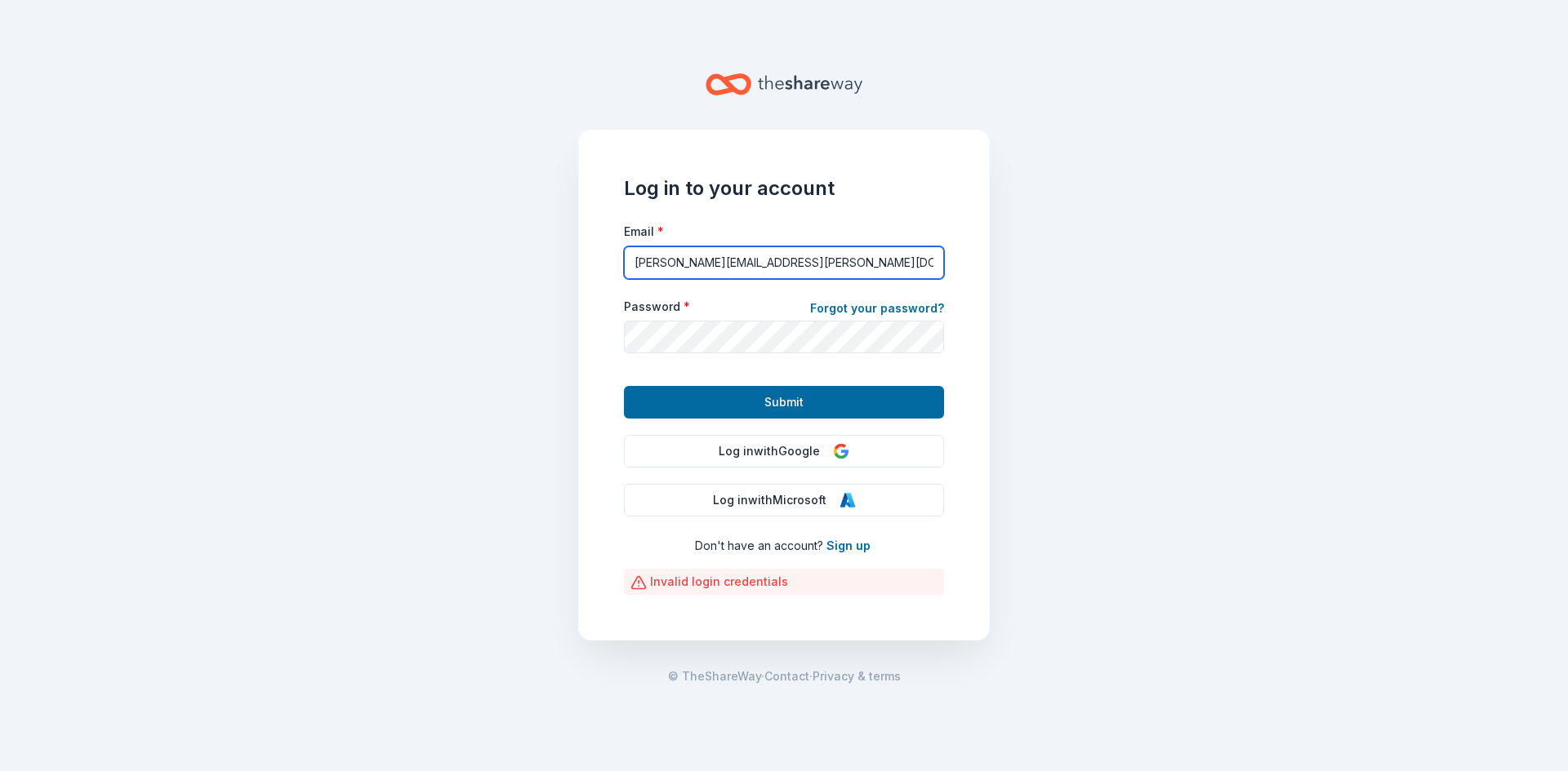
click at [708, 261] on input "stuart.pompel@pacific-crest.org" at bounding box center [784, 262] width 320 height 33
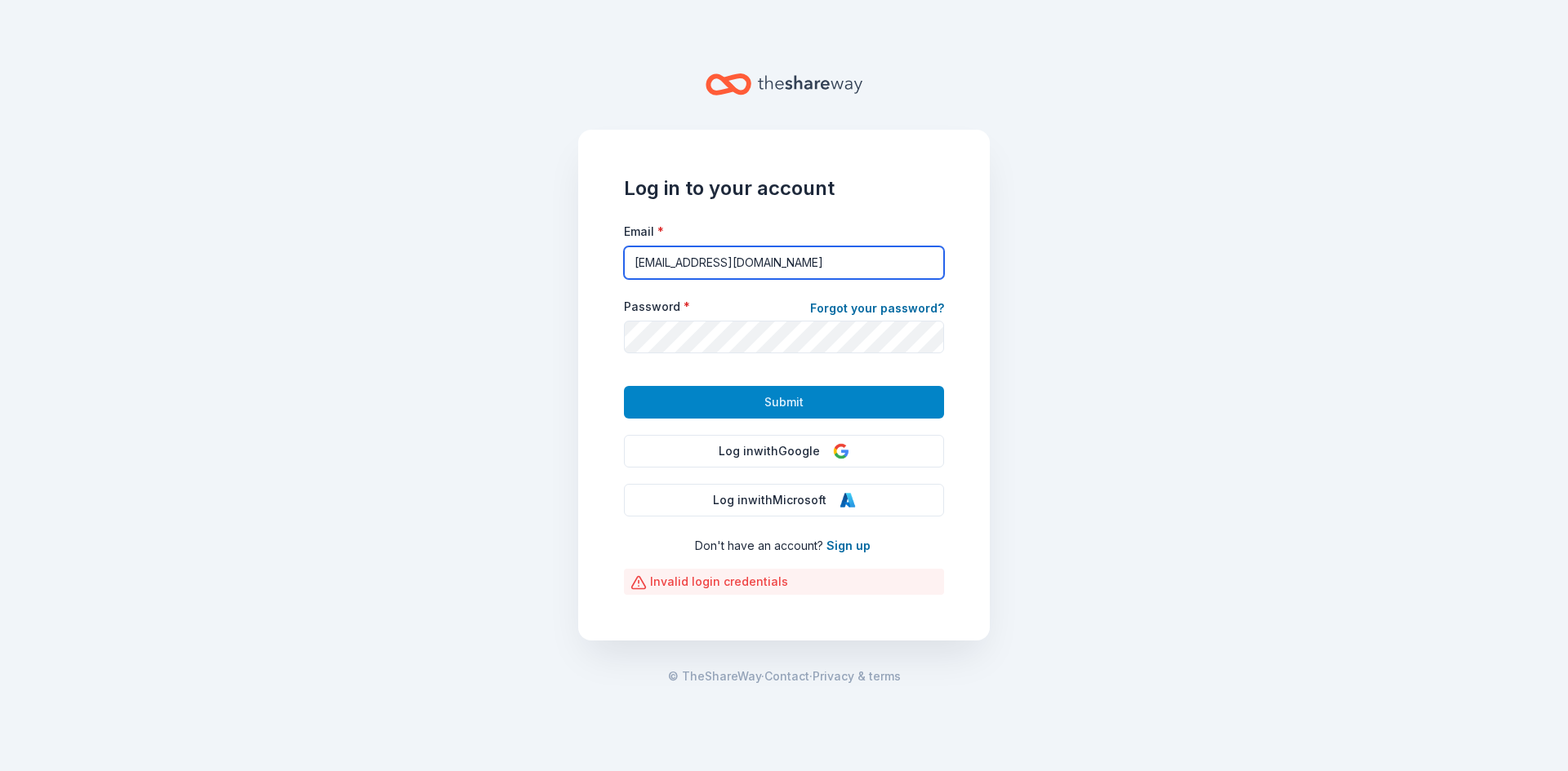
type input "info@pacific-crest.org"
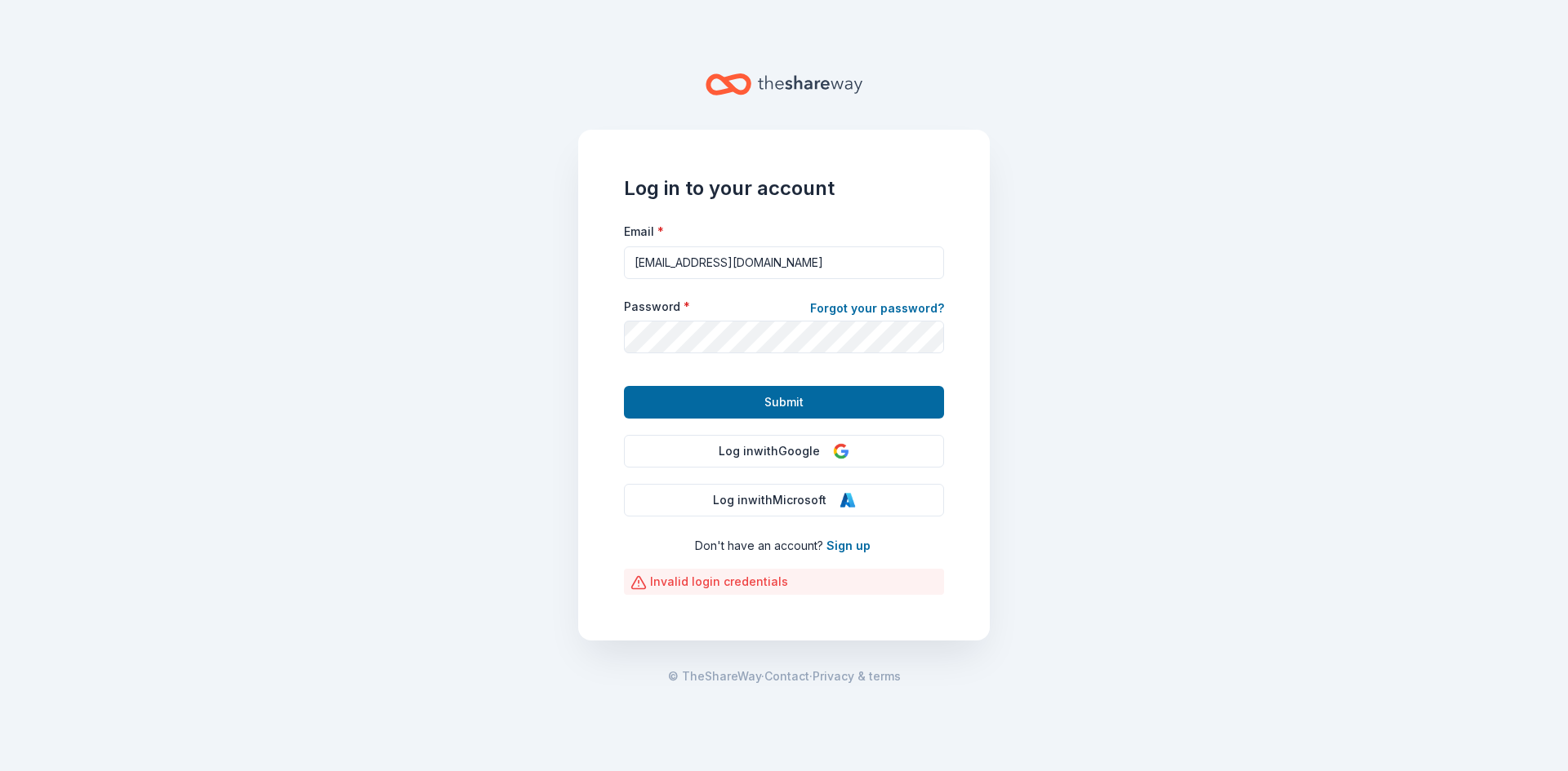
drag, startPoint x: 714, startPoint y: 406, endPoint x: 702, endPoint y: 400, distance: 13.4
click at [703, 400] on button "Submit" at bounding box center [784, 402] width 320 height 33
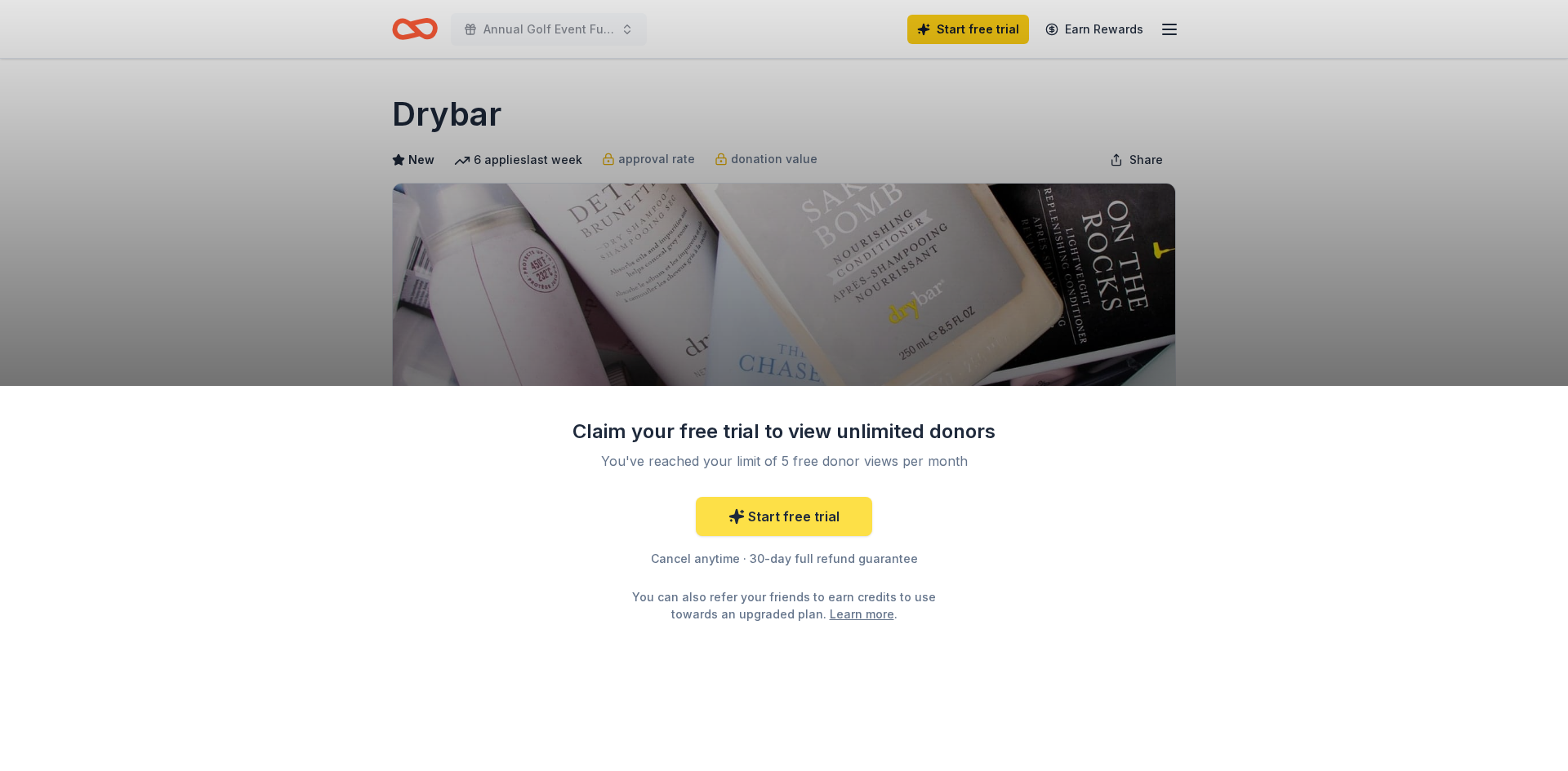
click at [771, 522] on link "Start free trial" at bounding box center [784, 517] width 177 height 39
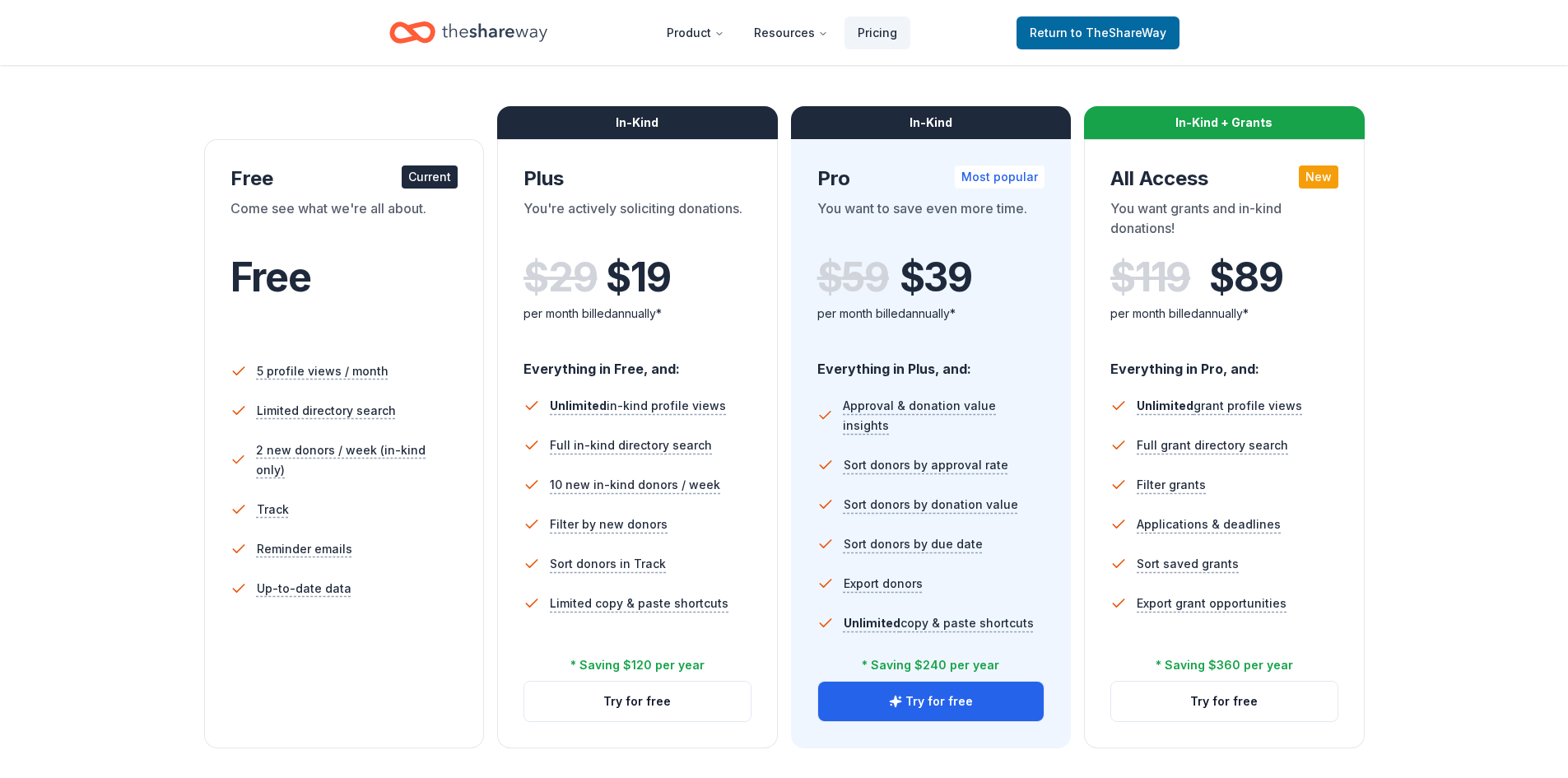
scroll to position [248, 0]
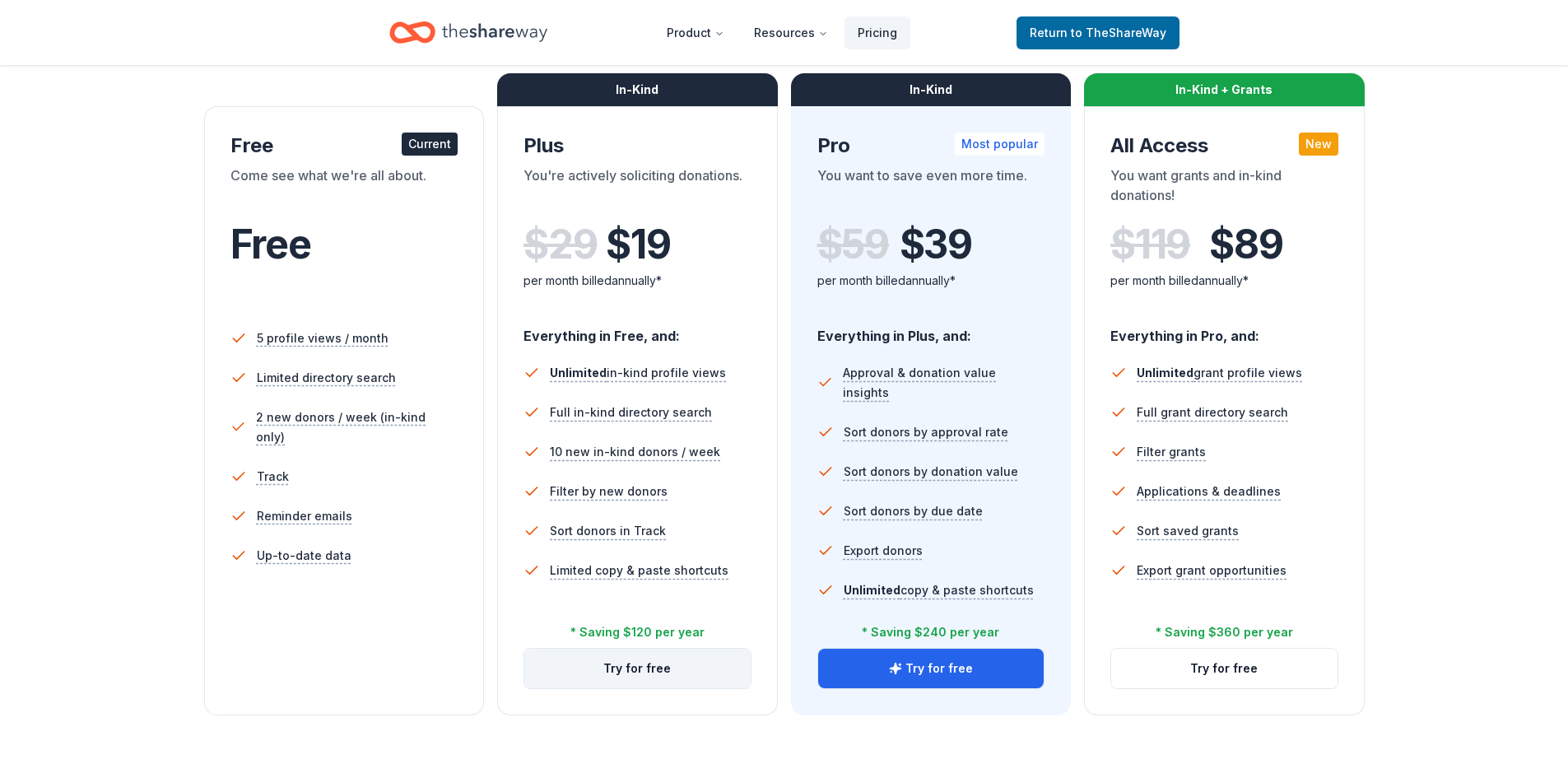
click at [593, 672] on button "Try for free" at bounding box center [638, 668] width 226 height 40
